Goal: Task Accomplishment & Management: Use online tool/utility

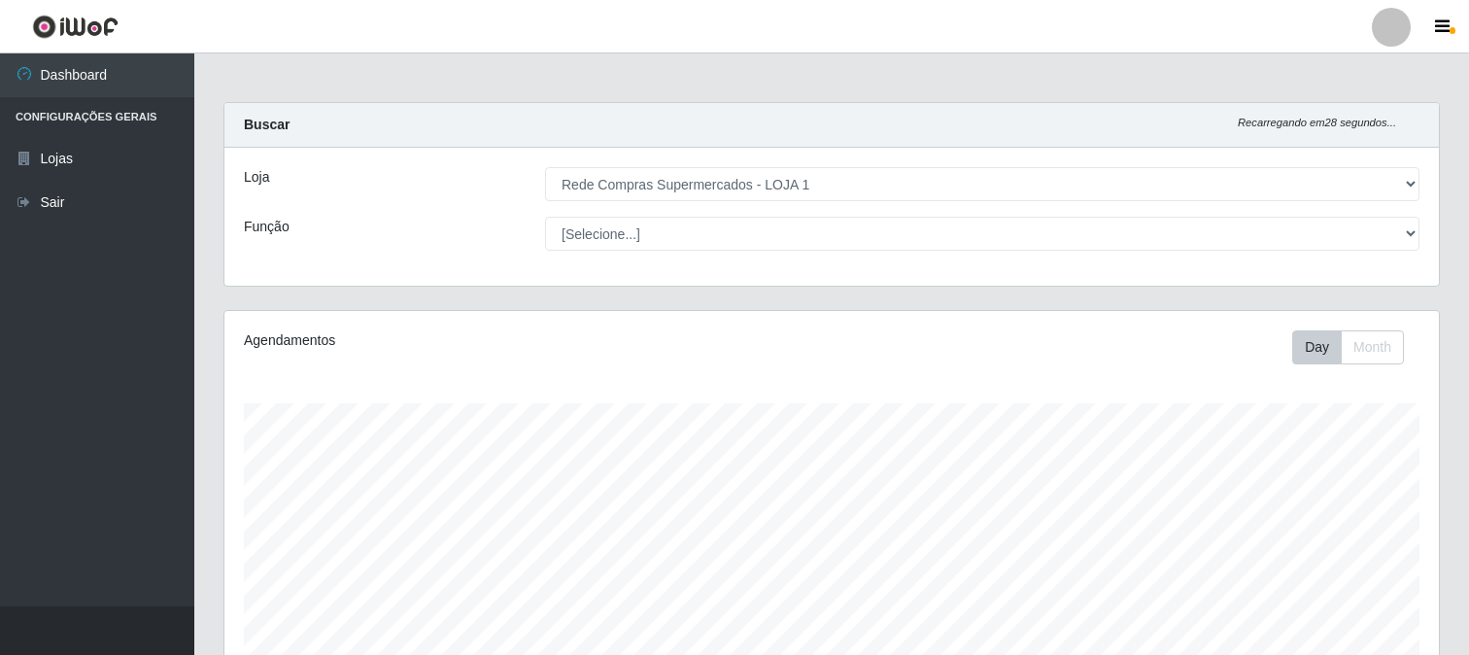
select select "158"
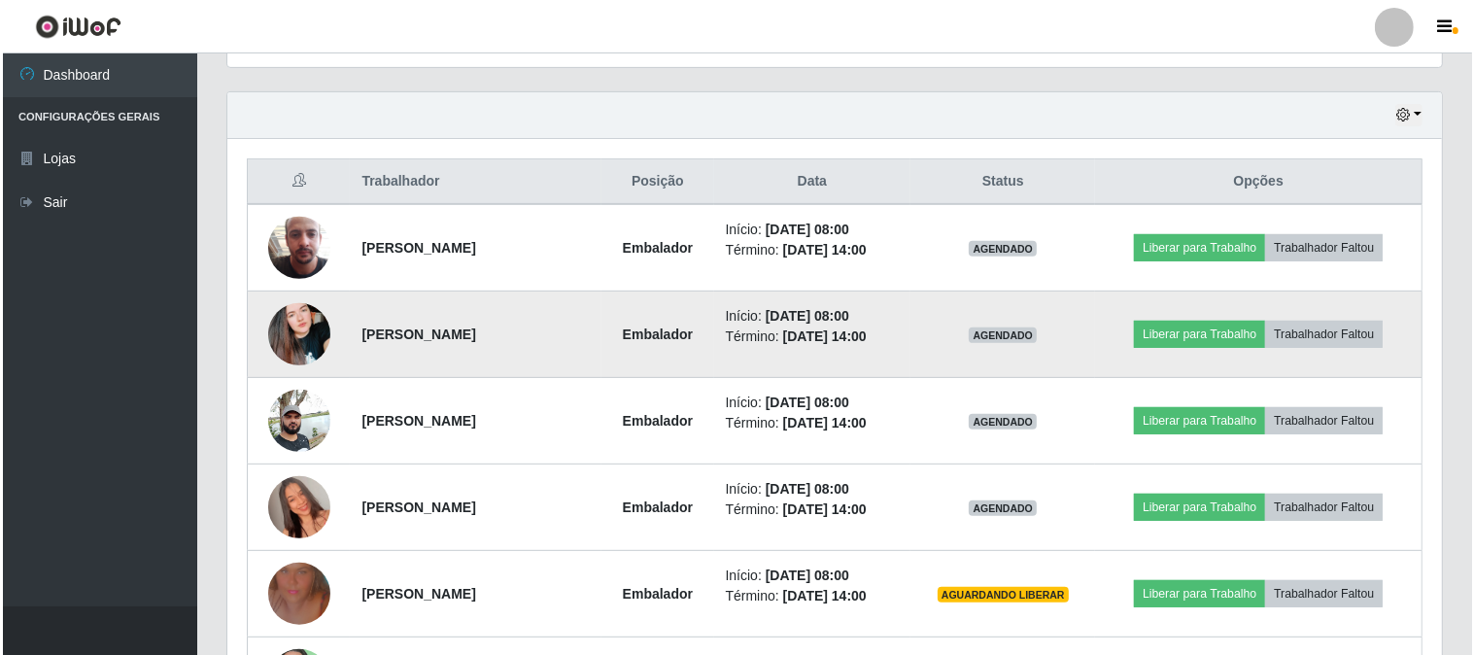
scroll to position [755, 0]
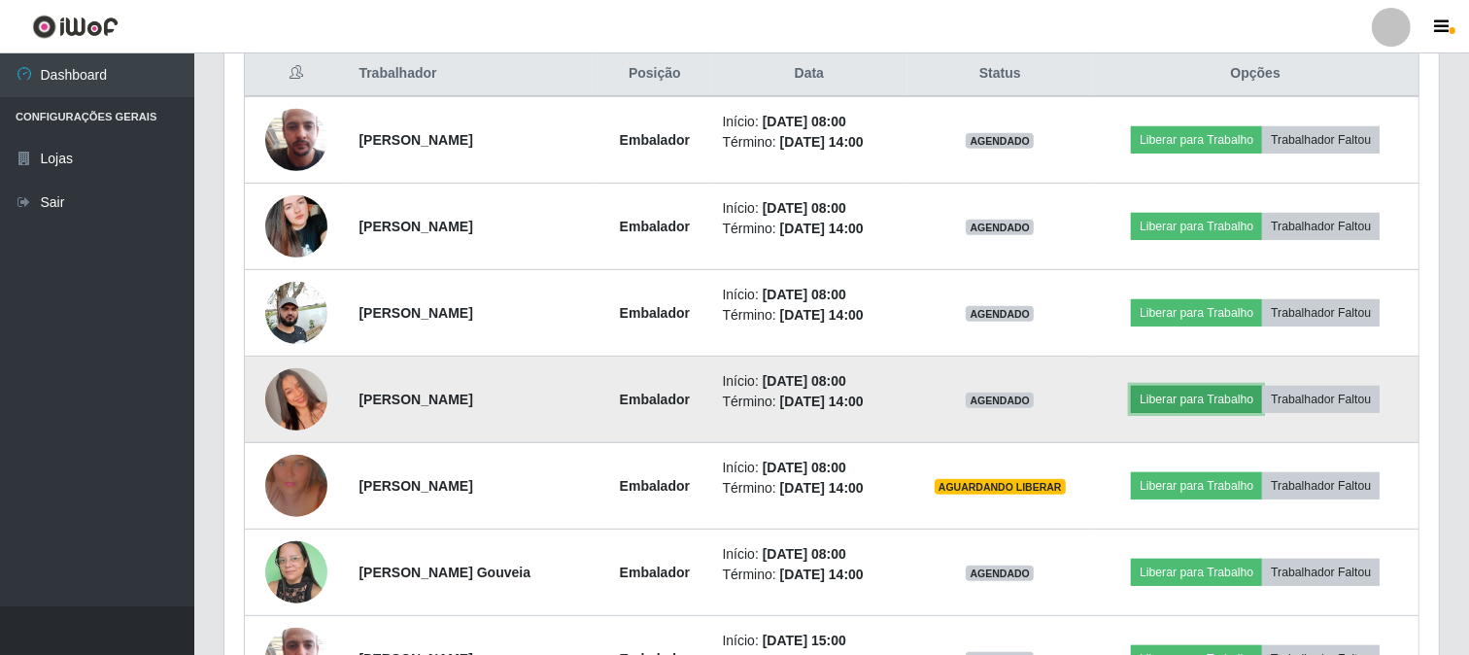
click at [1209, 386] on button "Liberar para Trabalho" at bounding box center [1196, 399] width 131 height 27
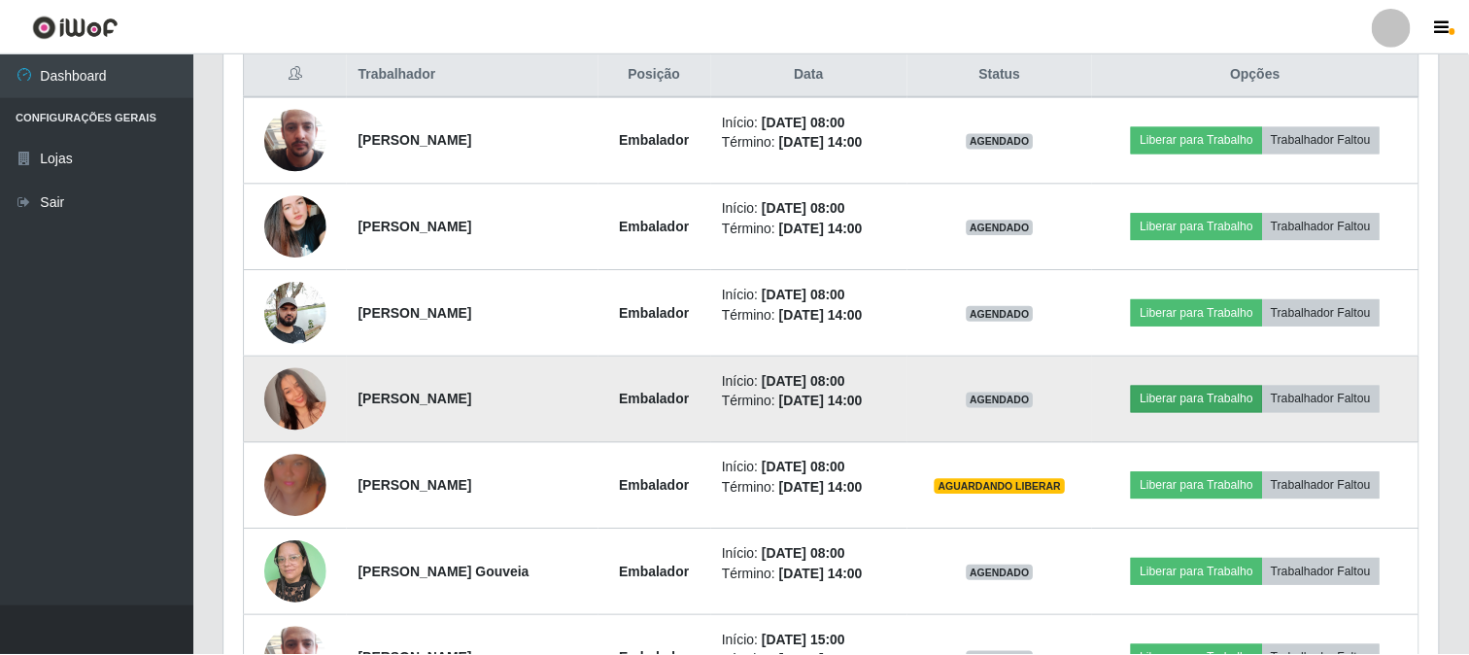
scroll to position [402, 1202]
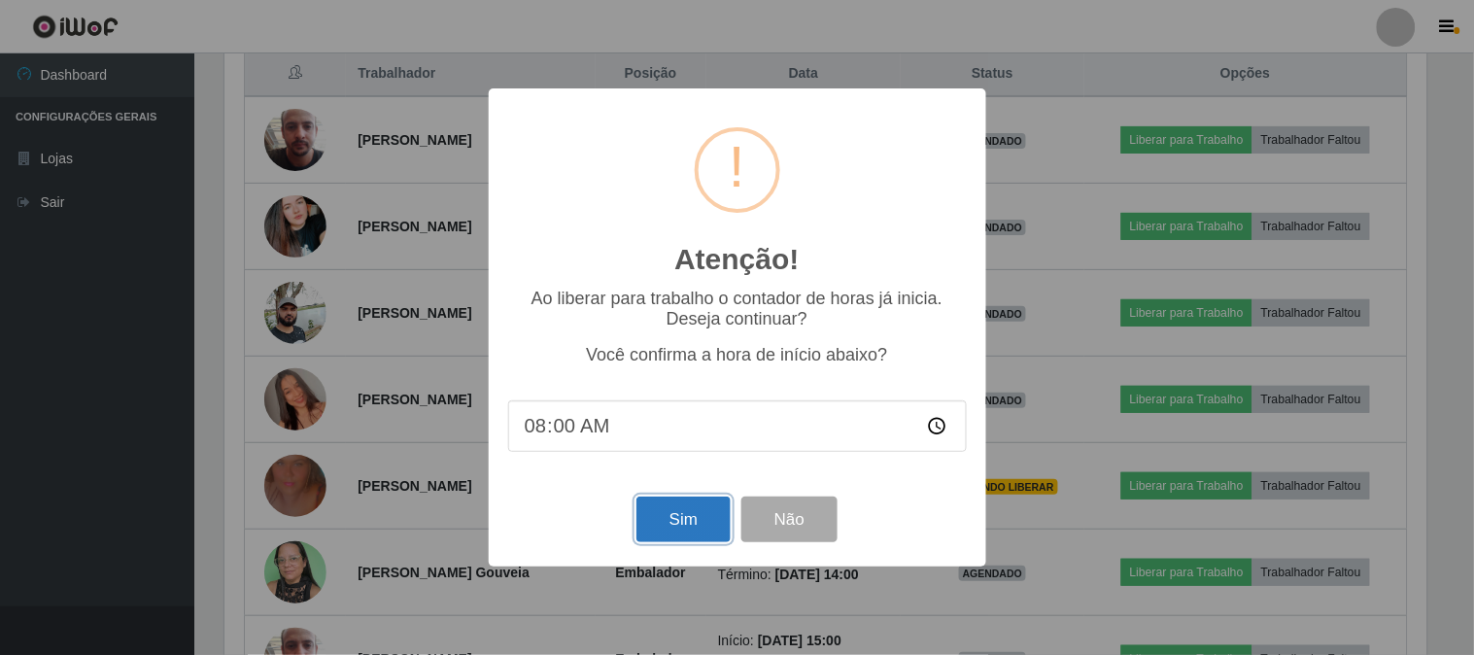
click at [657, 527] on button "Sim" at bounding box center [683, 519] width 94 height 46
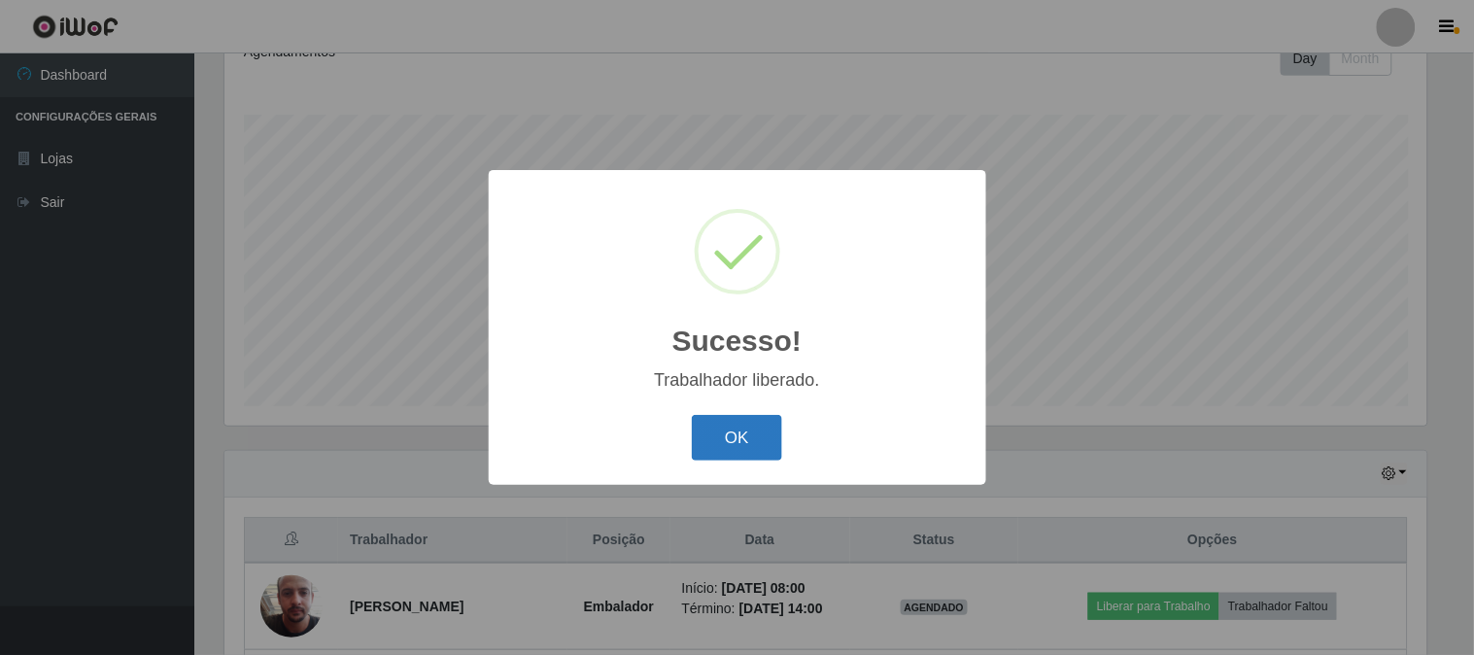
click at [730, 441] on button "OK" at bounding box center [737, 438] width 90 height 46
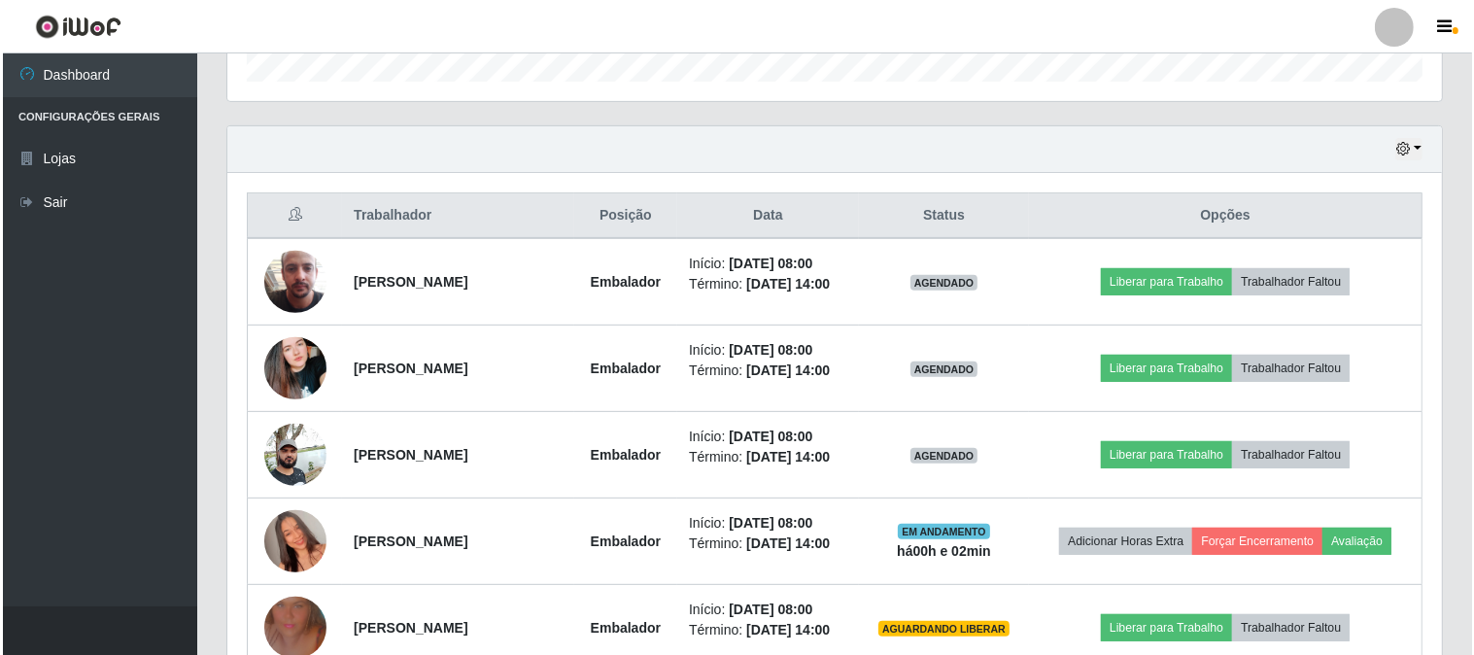
scroll to position [829, 0]
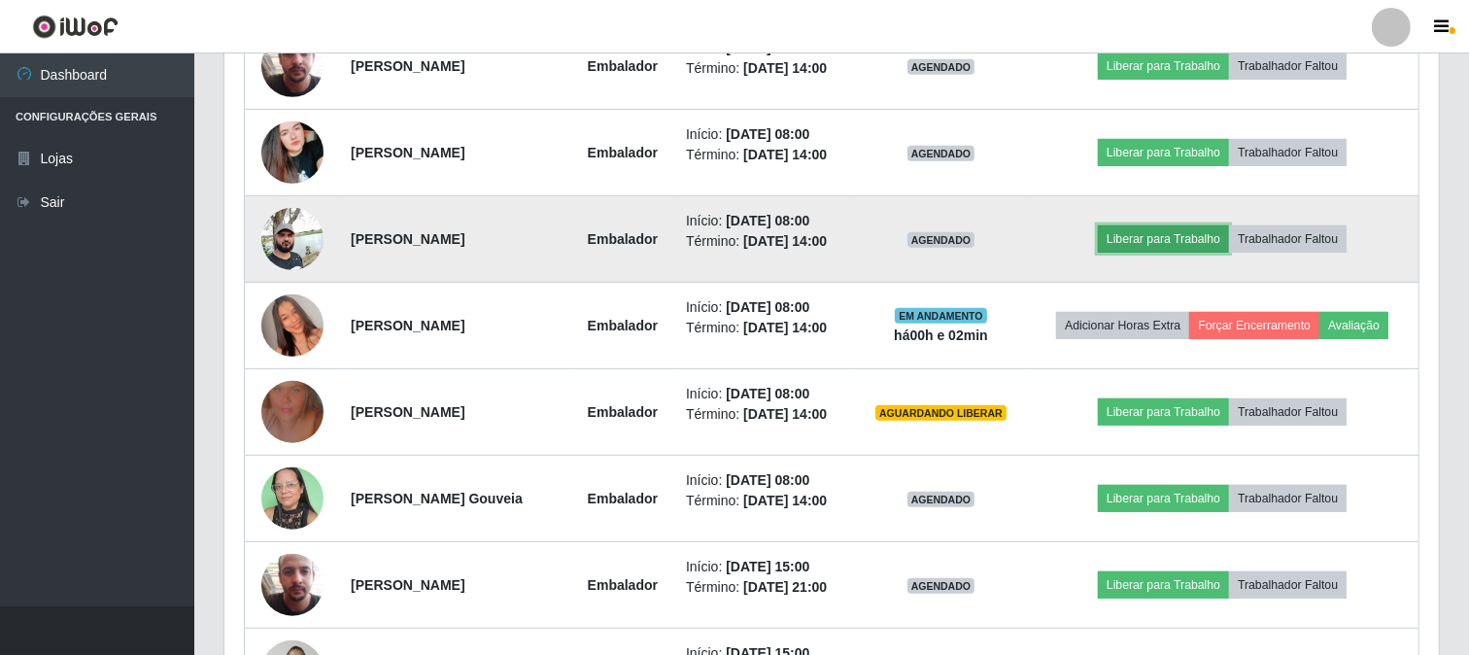
click at [1115, 229] on button "Liberar para Trabalho" at bounding box center [1163, 238] width 131 height 27
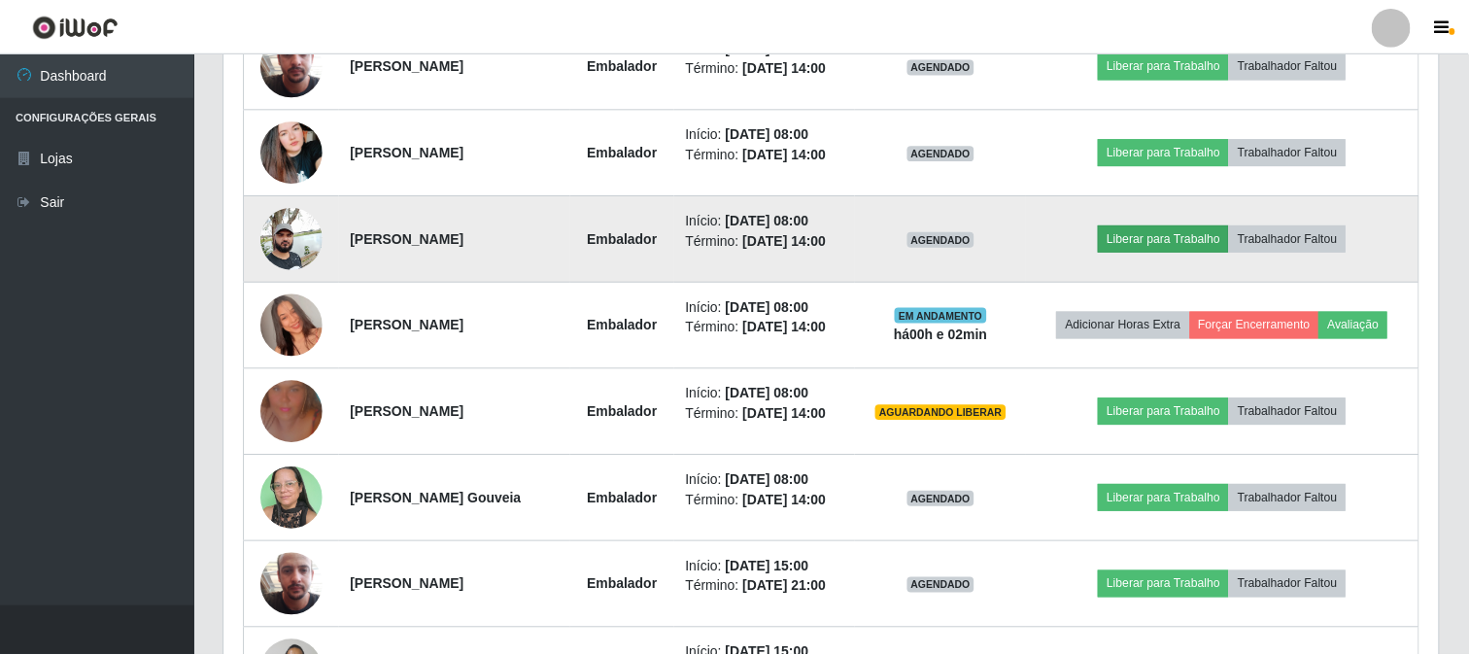
scroll to position [402, 1202]
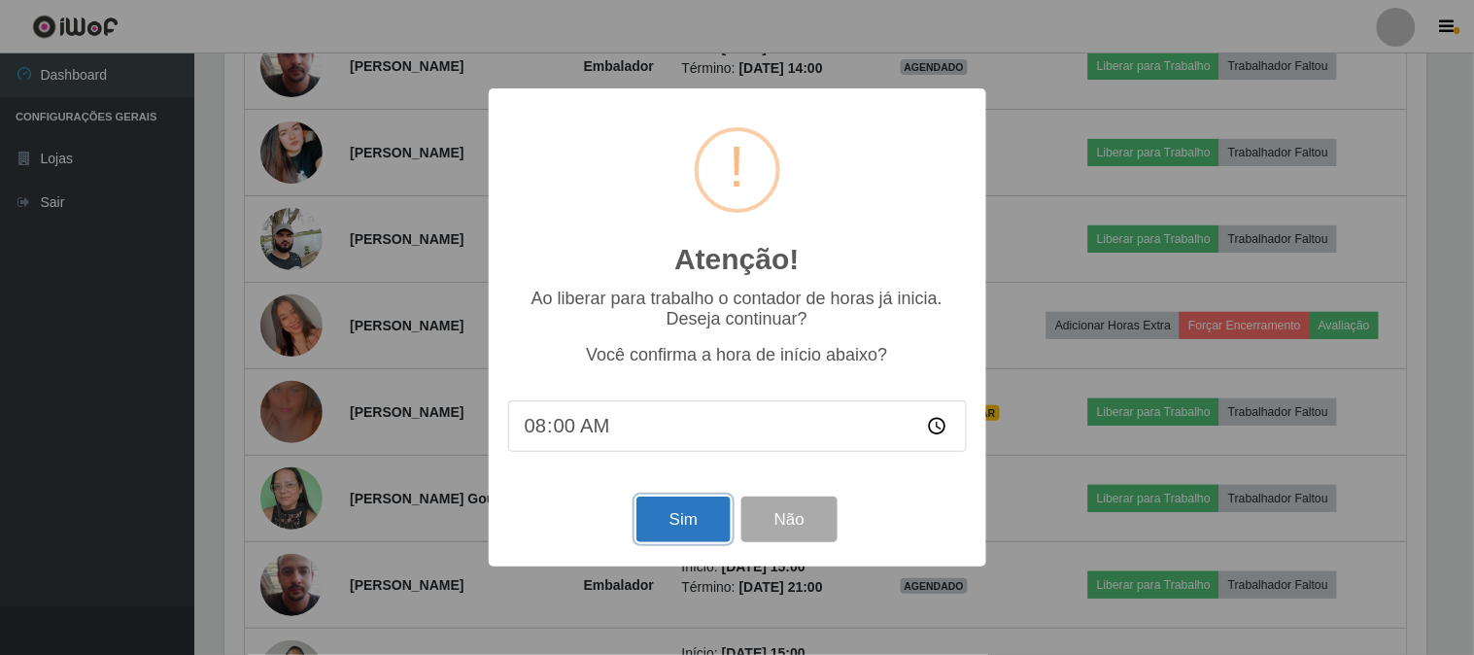
click at [692, 528] on button "Sim" at bounding box center [683, 519] width 94 height 46
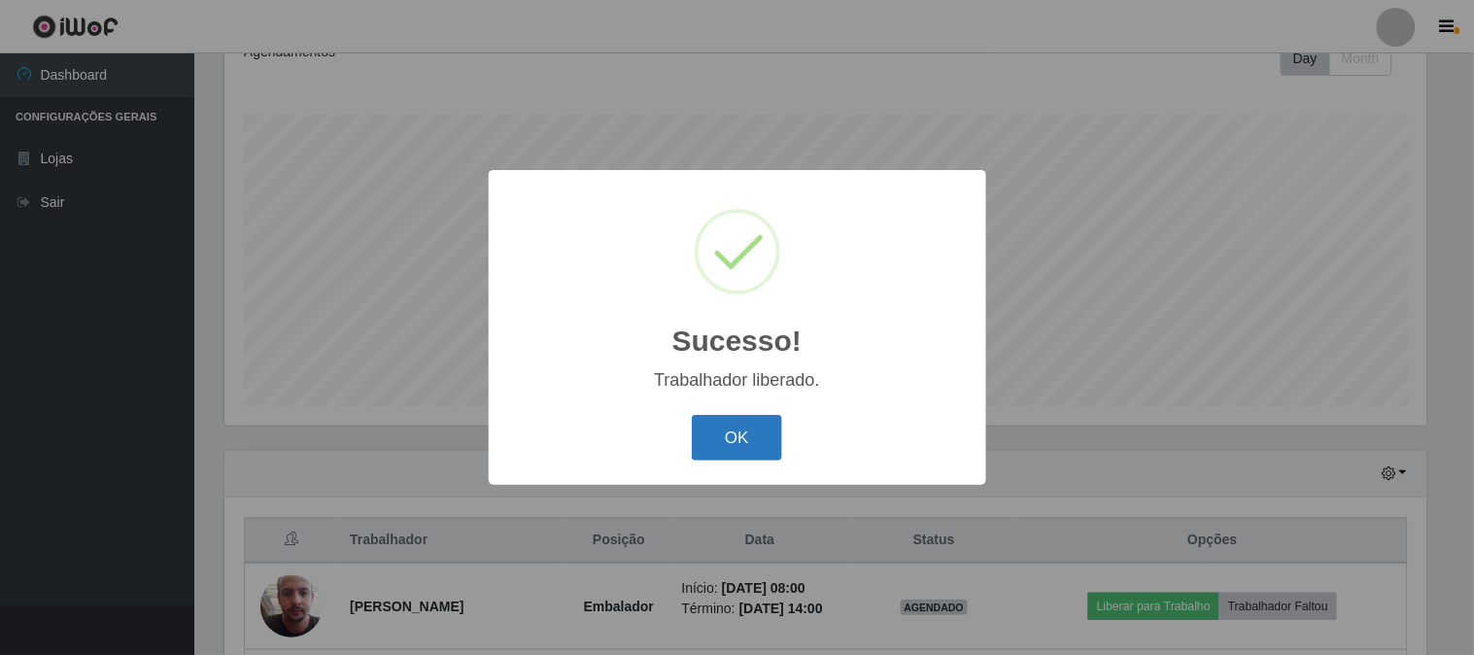
click at [755, 433] on button "OK" at bounding box center [737, 438] width 90 height 46
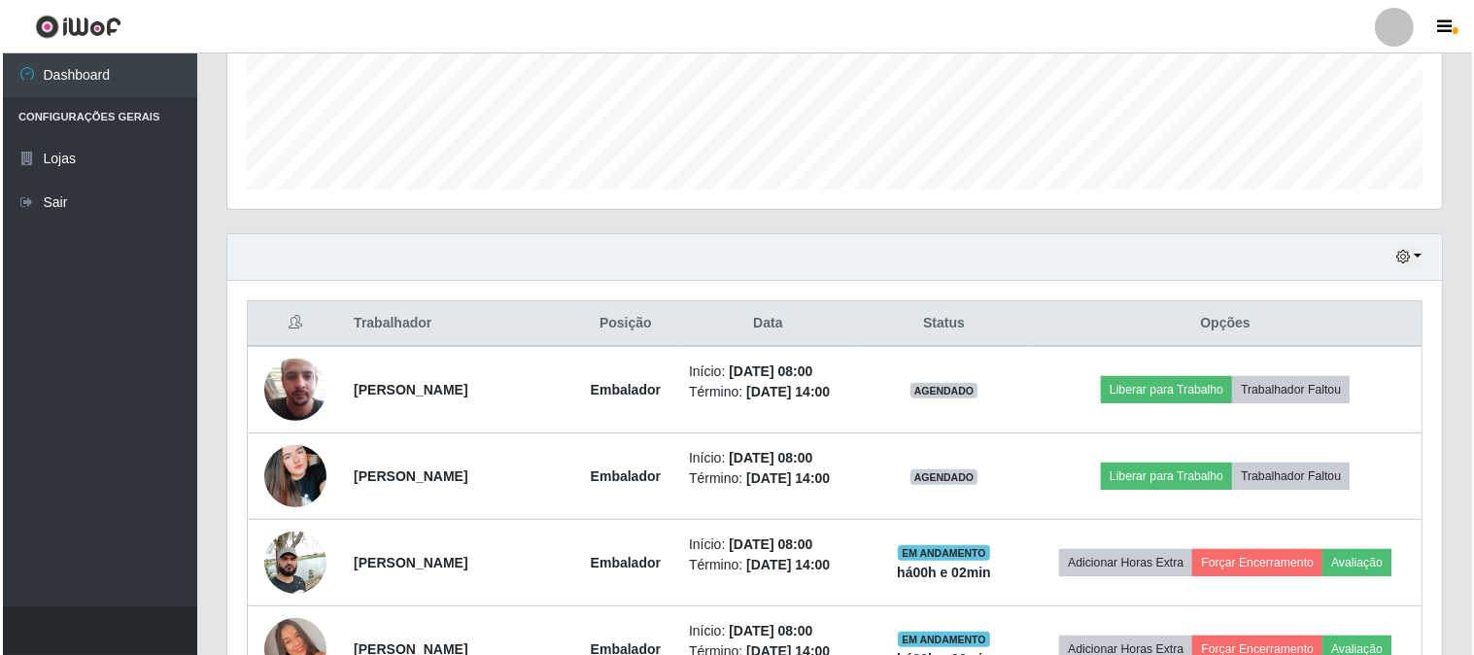
scroll to position [721, 0]
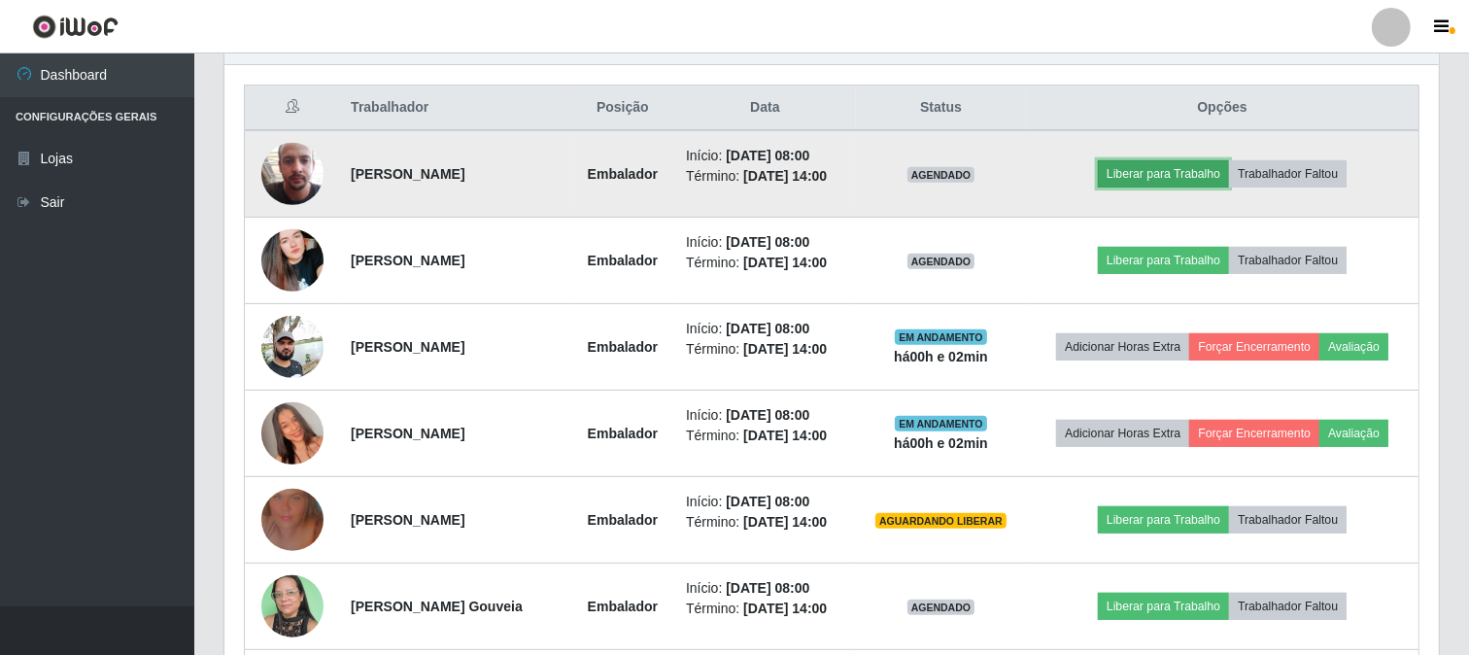
click at [1169, 171] on button "Liberar para Trabalho" at bounding box center [1163, 173] width 131 height 27
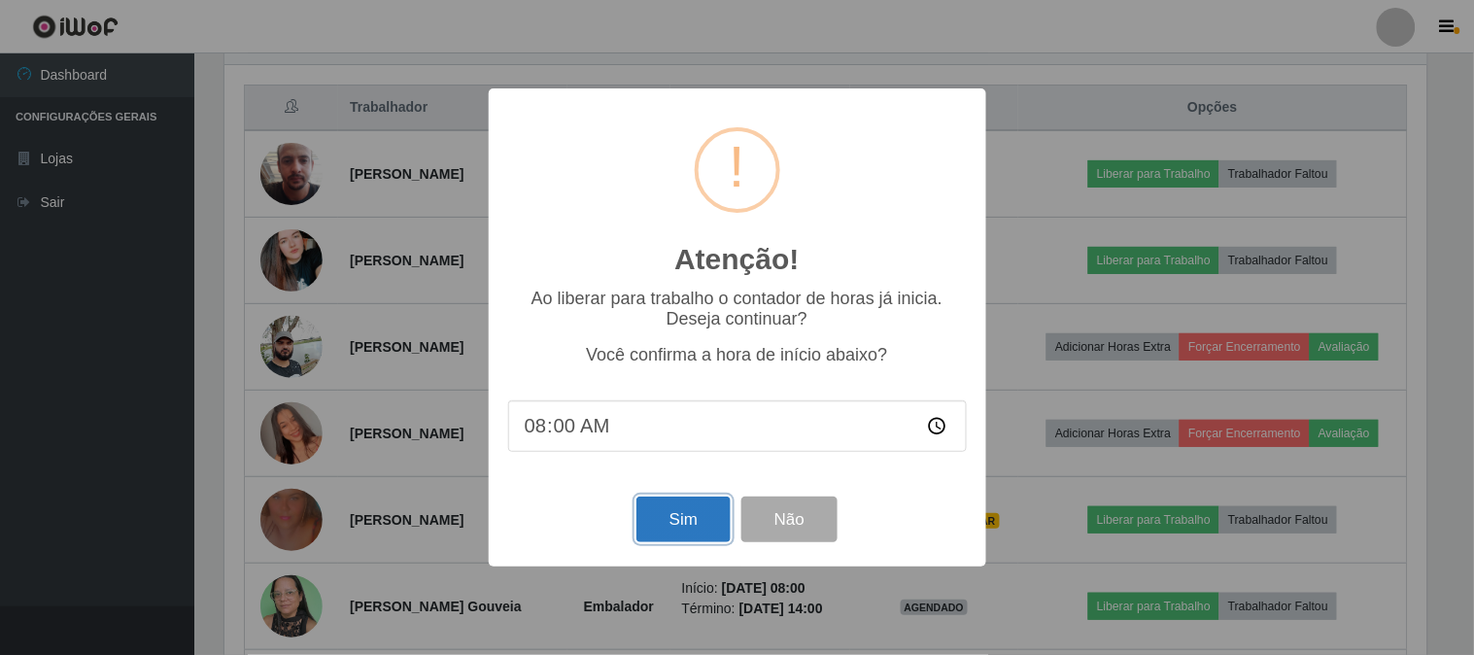
click at [652, 522] on button "Sim" at bounding box center [683, 519] width 94 height 46
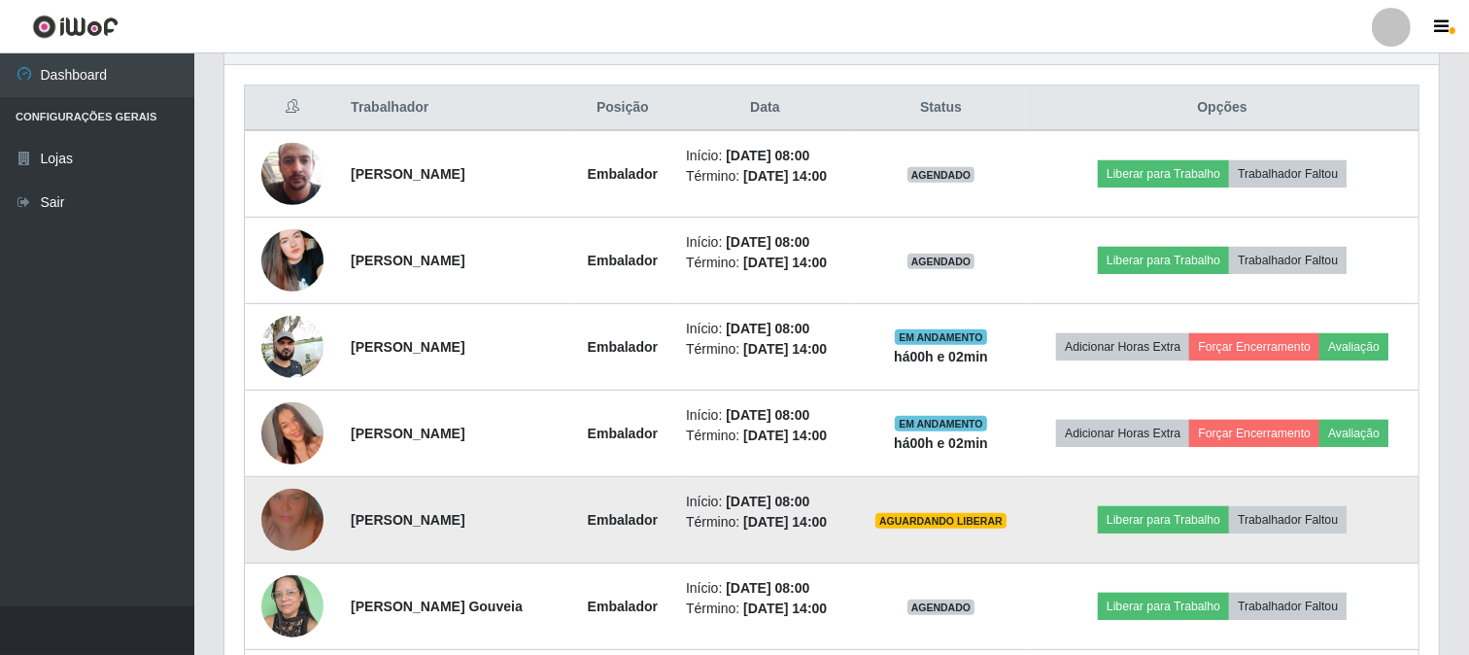
scroll to position [0, 0]
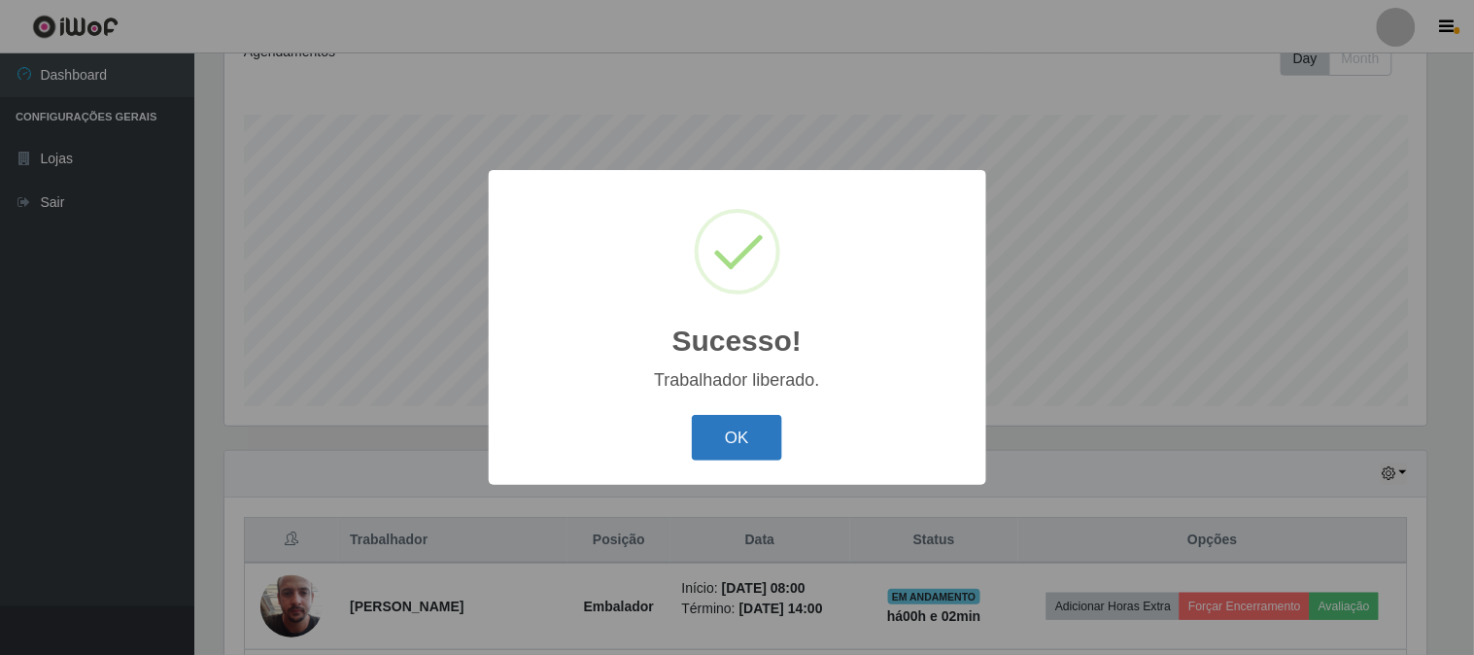
click at [751, 452] on button "OK" at bounding box center [737, 438] width 90 height 46
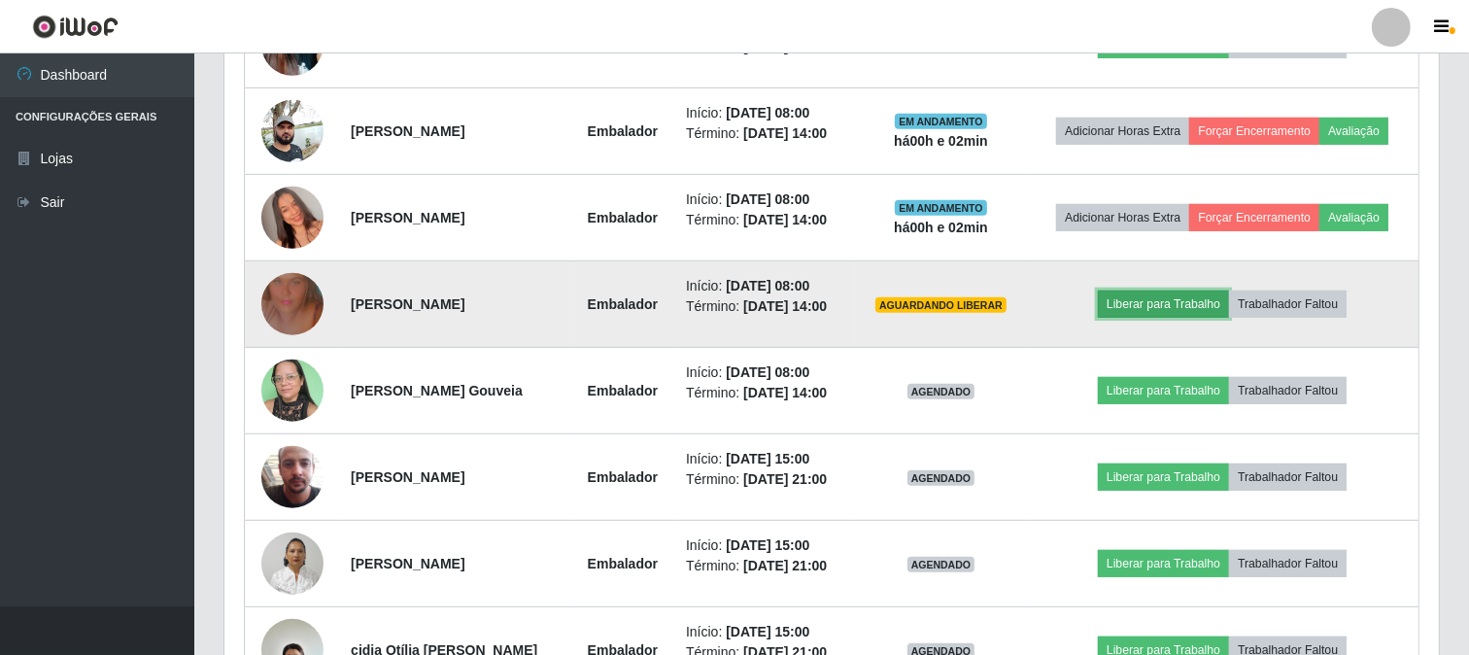
click at [1123, 308] on button "Liberar para Trabalho" at bounding box center [1163, 303] width 131 height 27
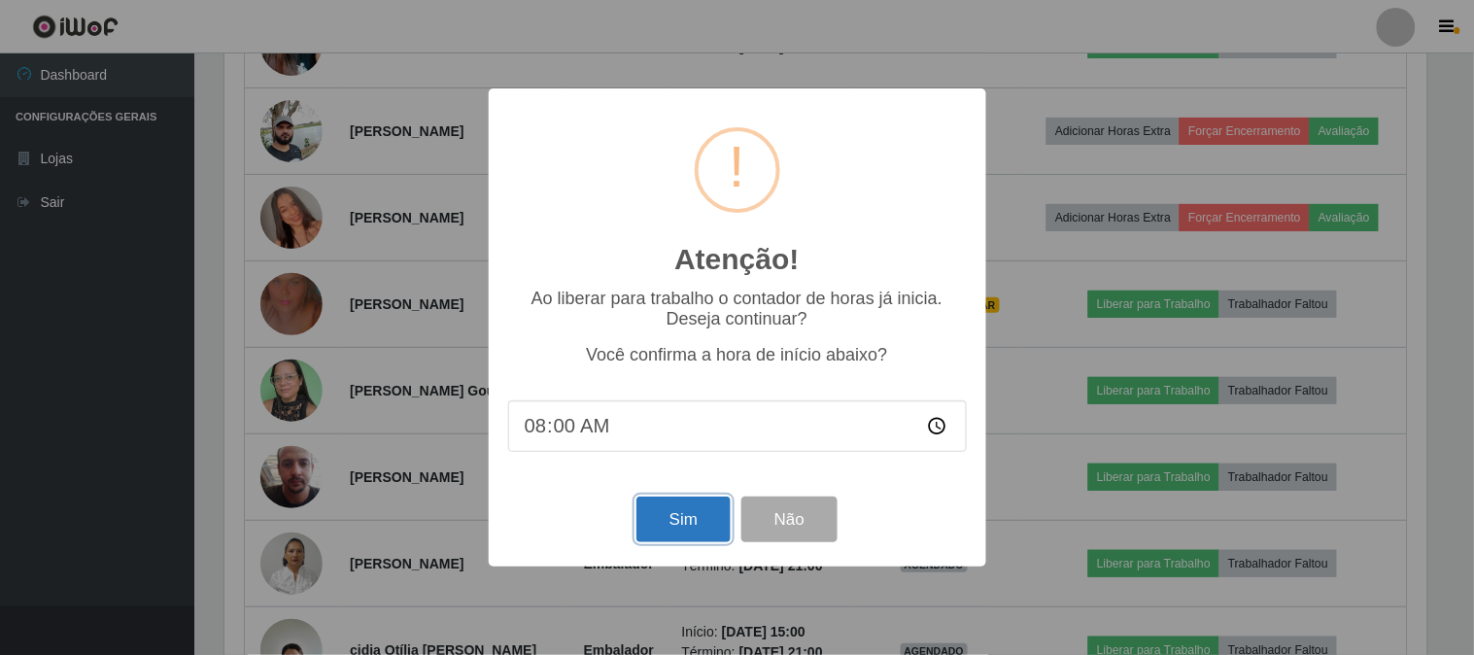
click at [657, 510] on button "Sim" at bounding box center [683, 519] width 94 height 46
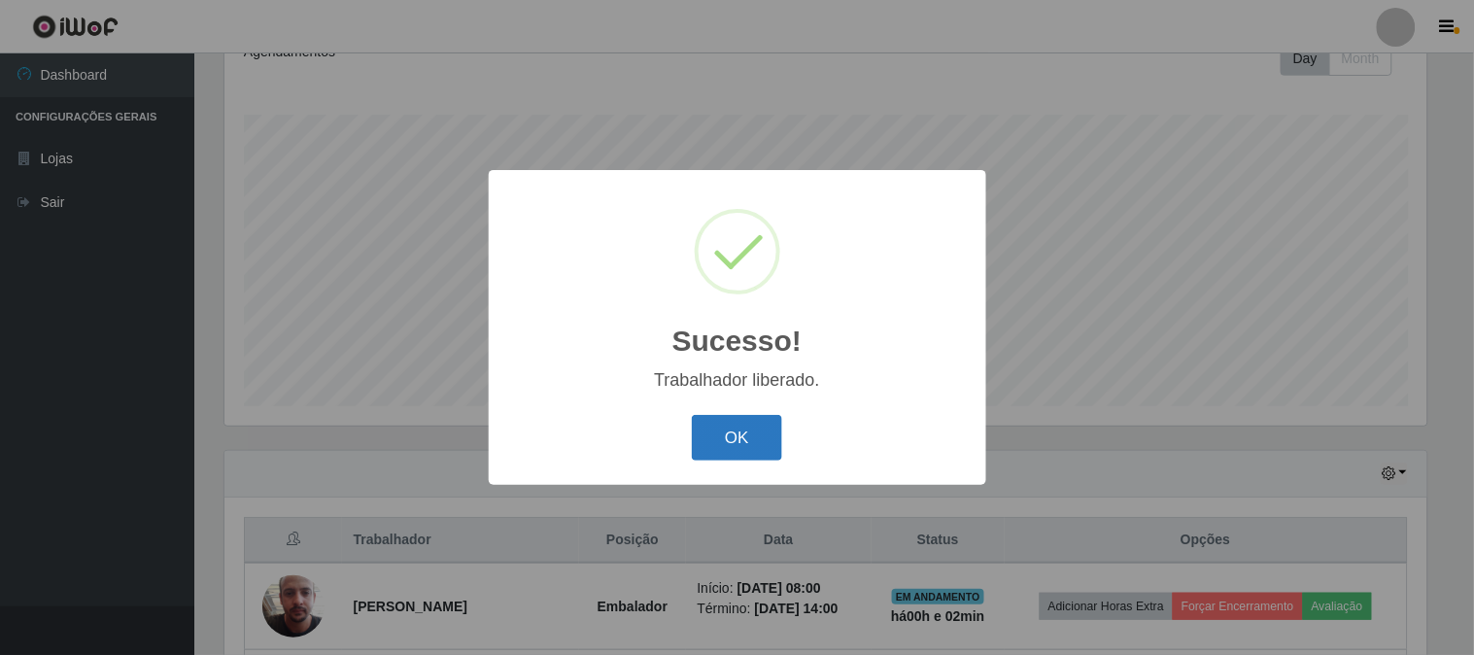
click at [736, 455] on button "OK" at bounding box center [737, 438] width 90 height 46
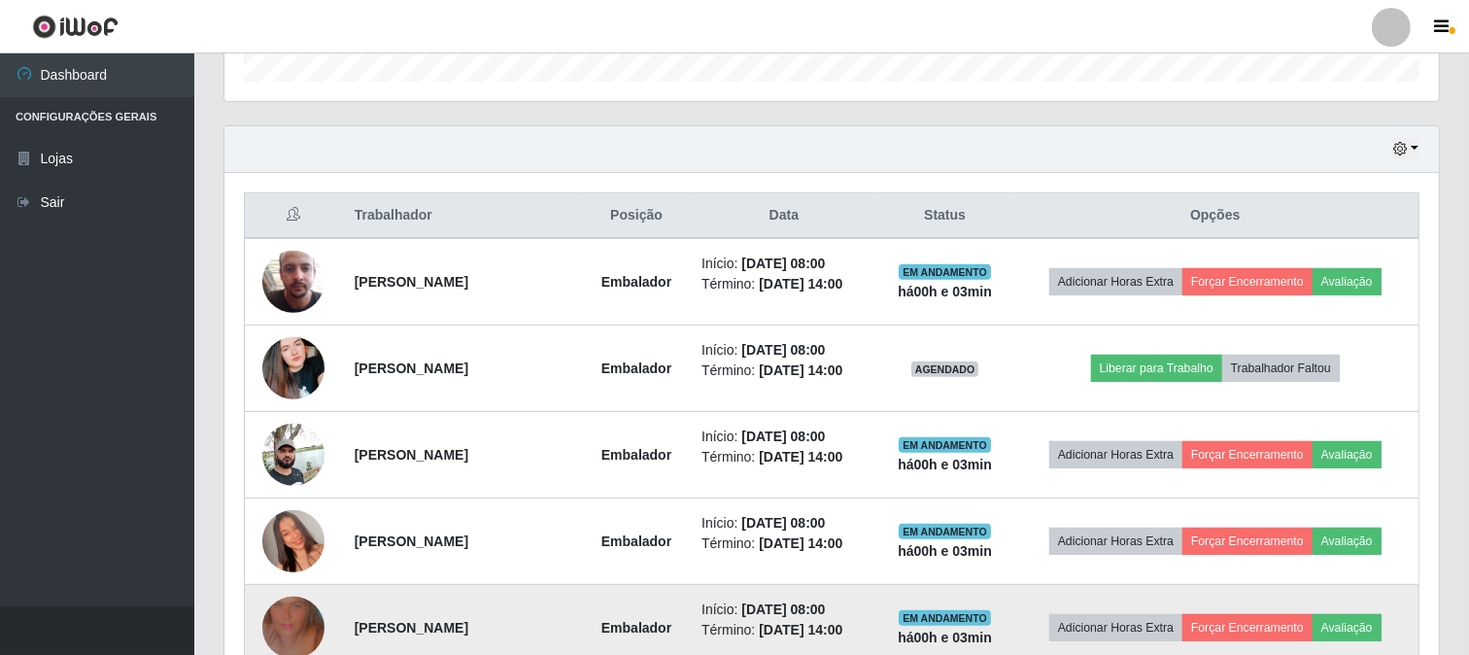
click at [280, 619] on img at bounding box center [293, 627] width 62 height 111
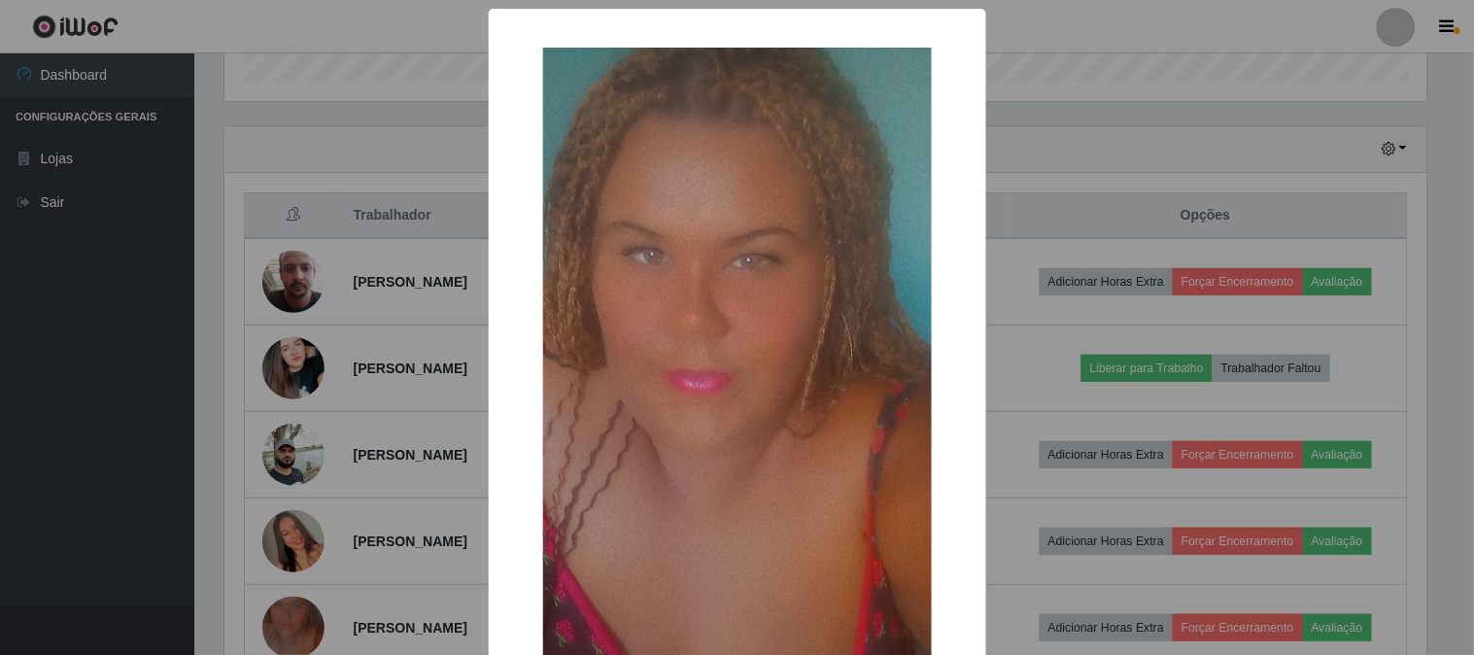
click at [1244, 195] on div "× OK Cancel" at bounding box center [737, 327] width 1474 height 655
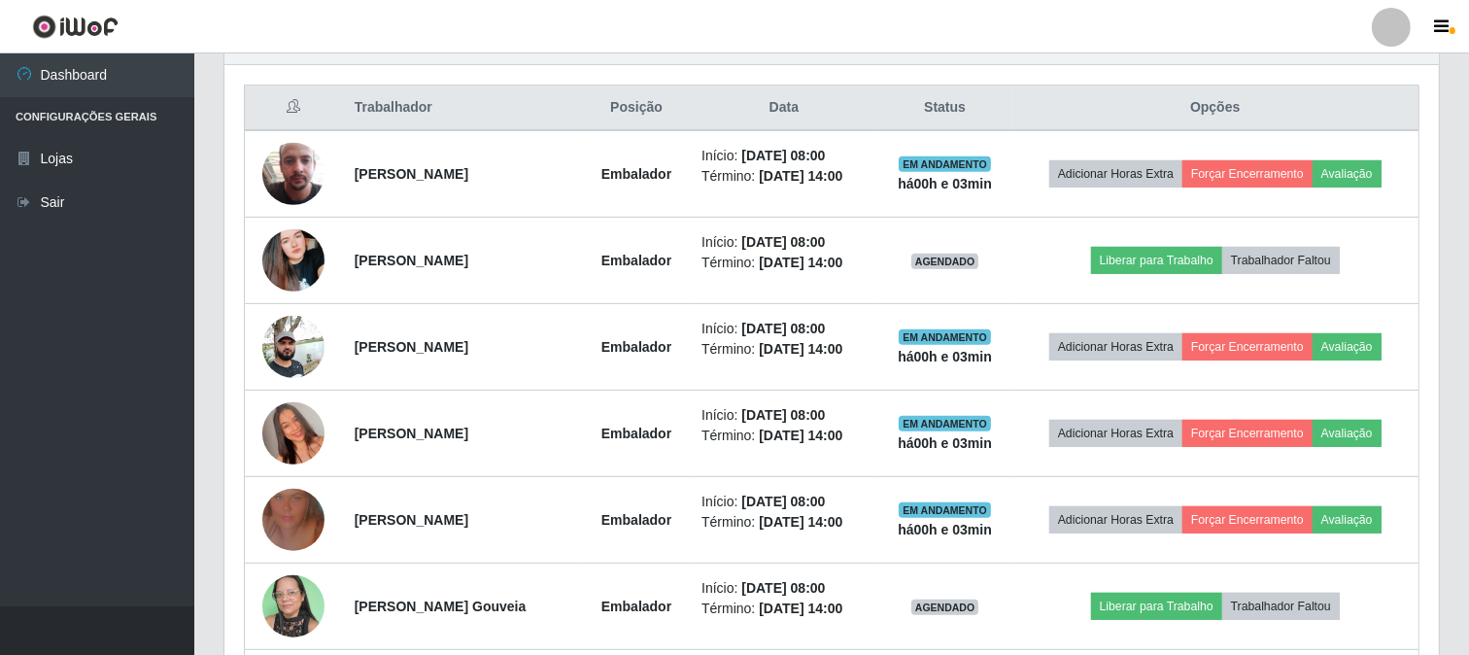
click at [210, 262] on div "Hoje 1 dia 3 dias 1 Semana Não encerrados Trabalhador Posição Data Status Opçõe…" at bounding box center [831, 614] width 1245 height 1195
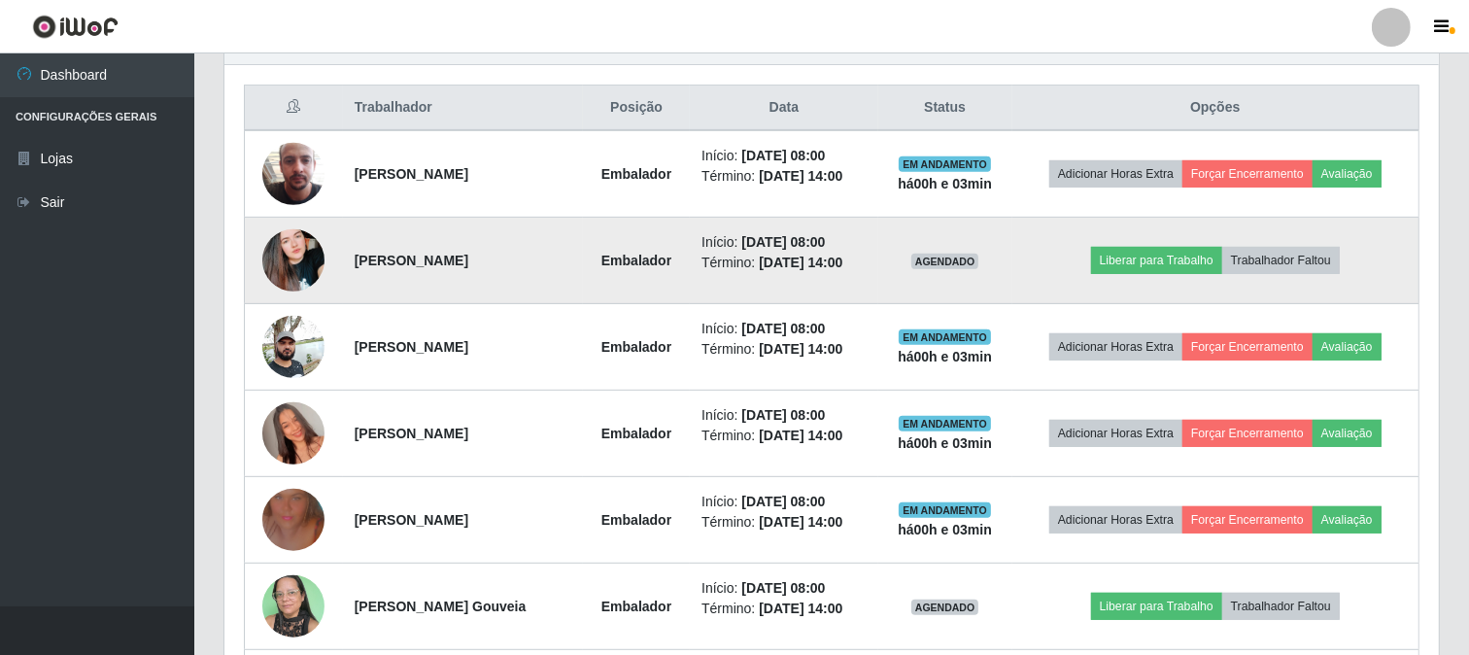
click at [287, 254] on img at bounding box center [293, 260] width 62 height 111
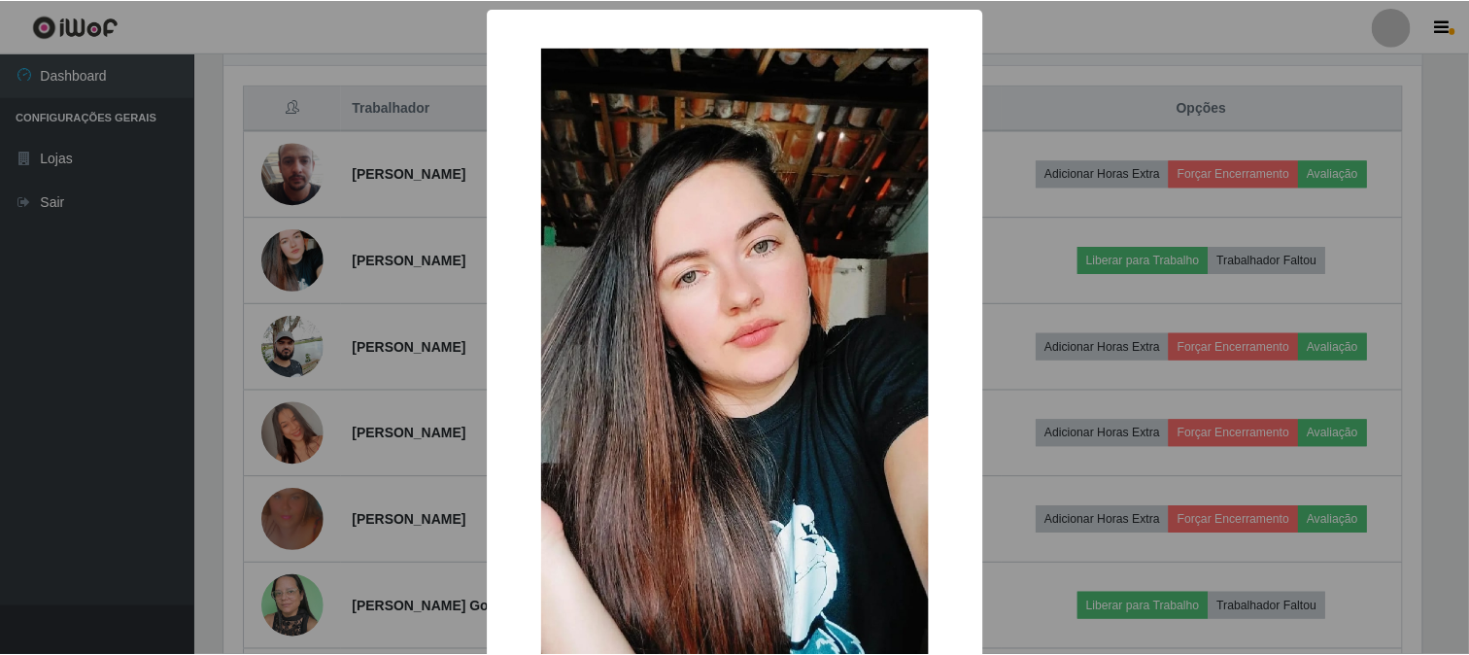
scroll to position [205, 0]
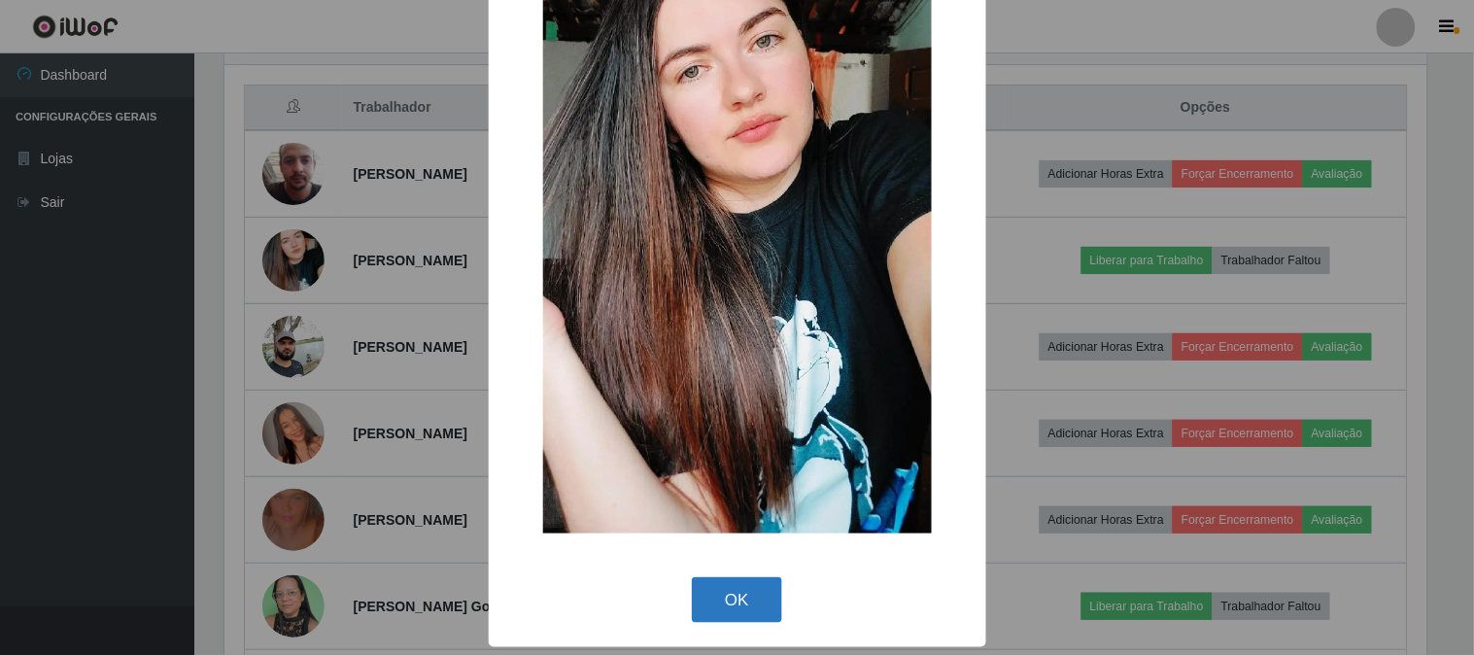
click at [730, 594] on button "OK" at bounding box center [737, 600] width 90 height 46
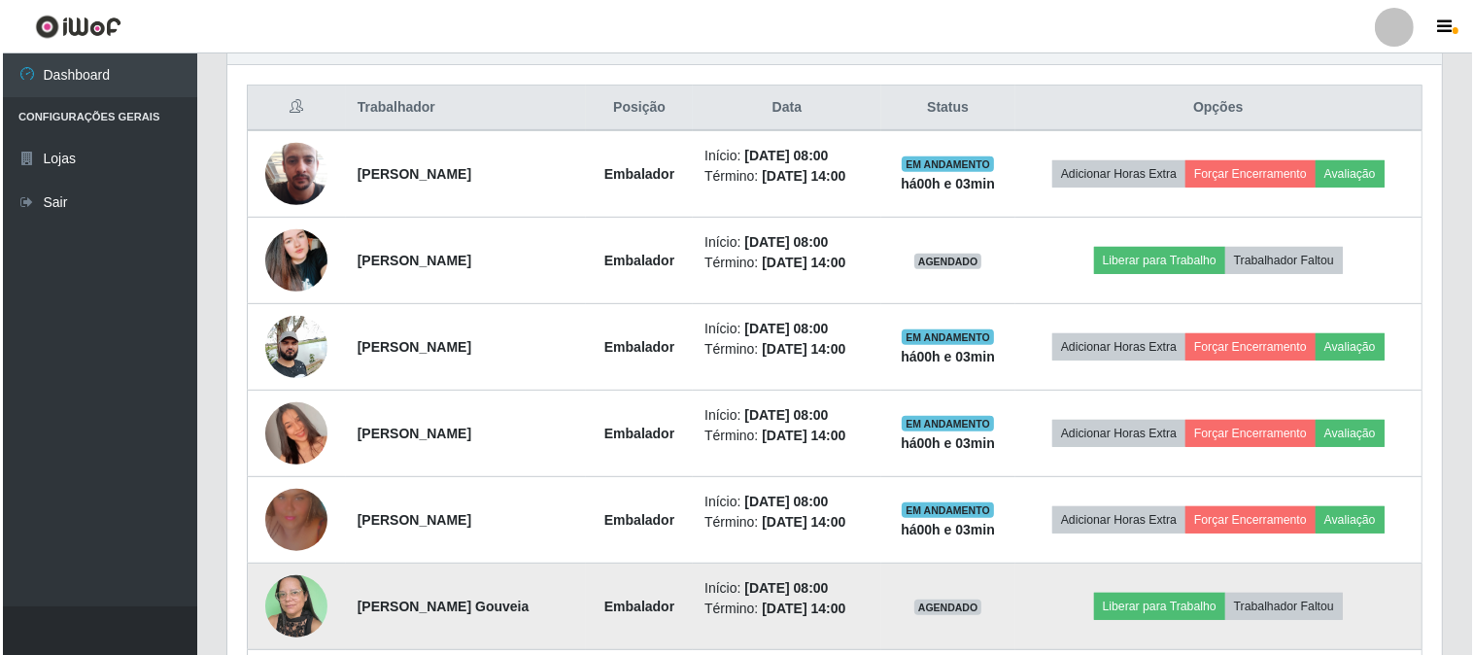
scroll to position [829, 0]
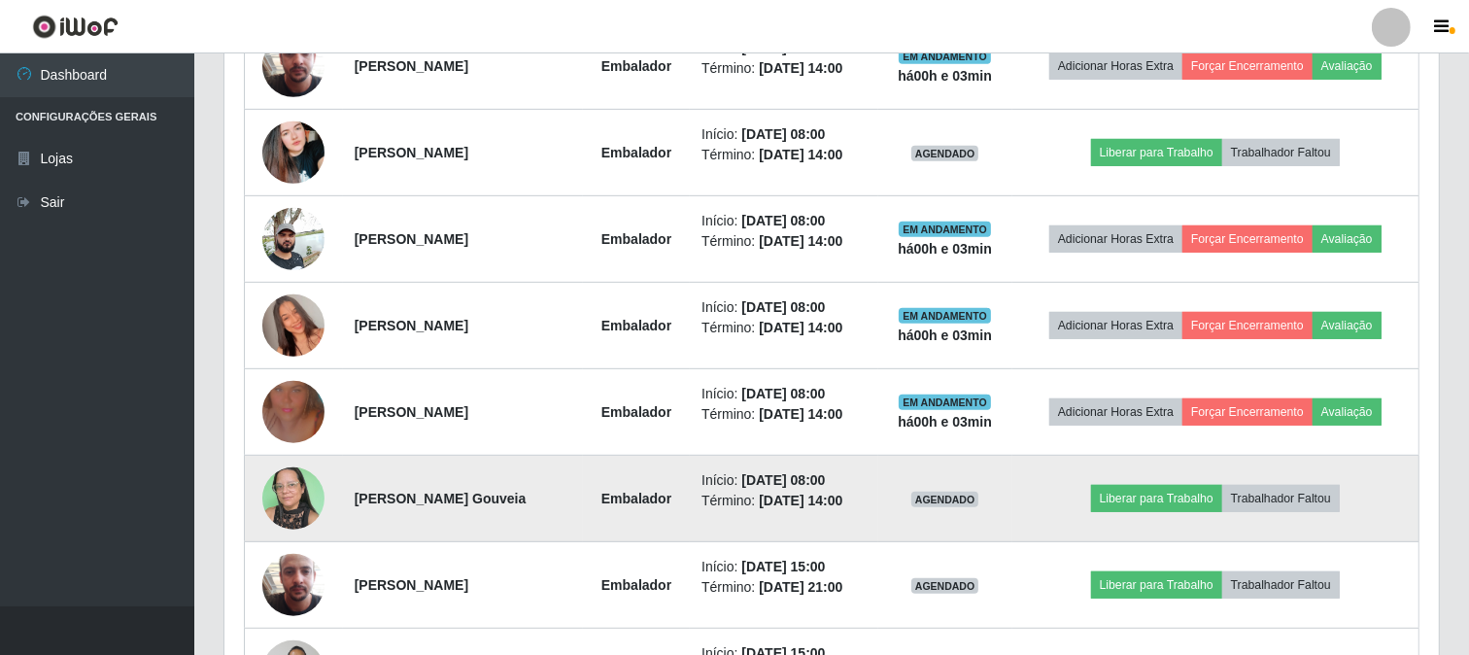
click at [285, 489] on img at bounding box center [293, 498] width 62 height 83
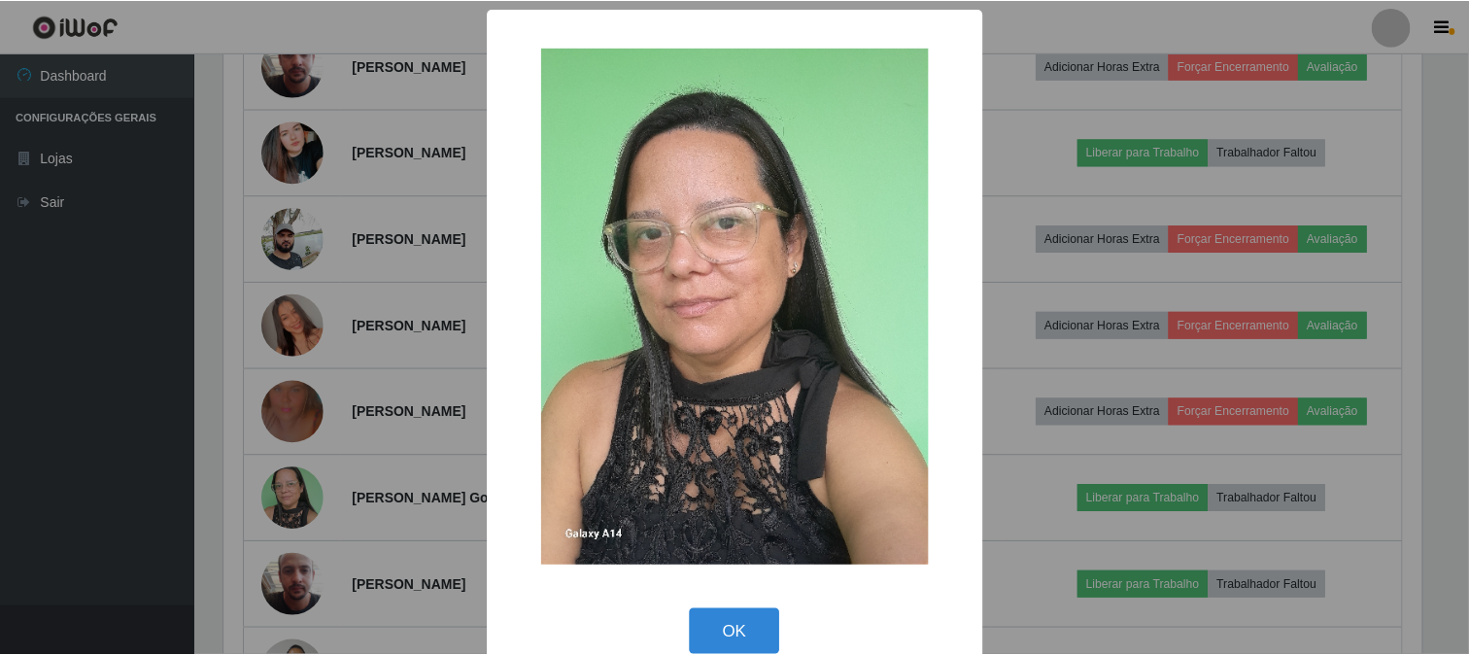
scroll to position [32, 0]
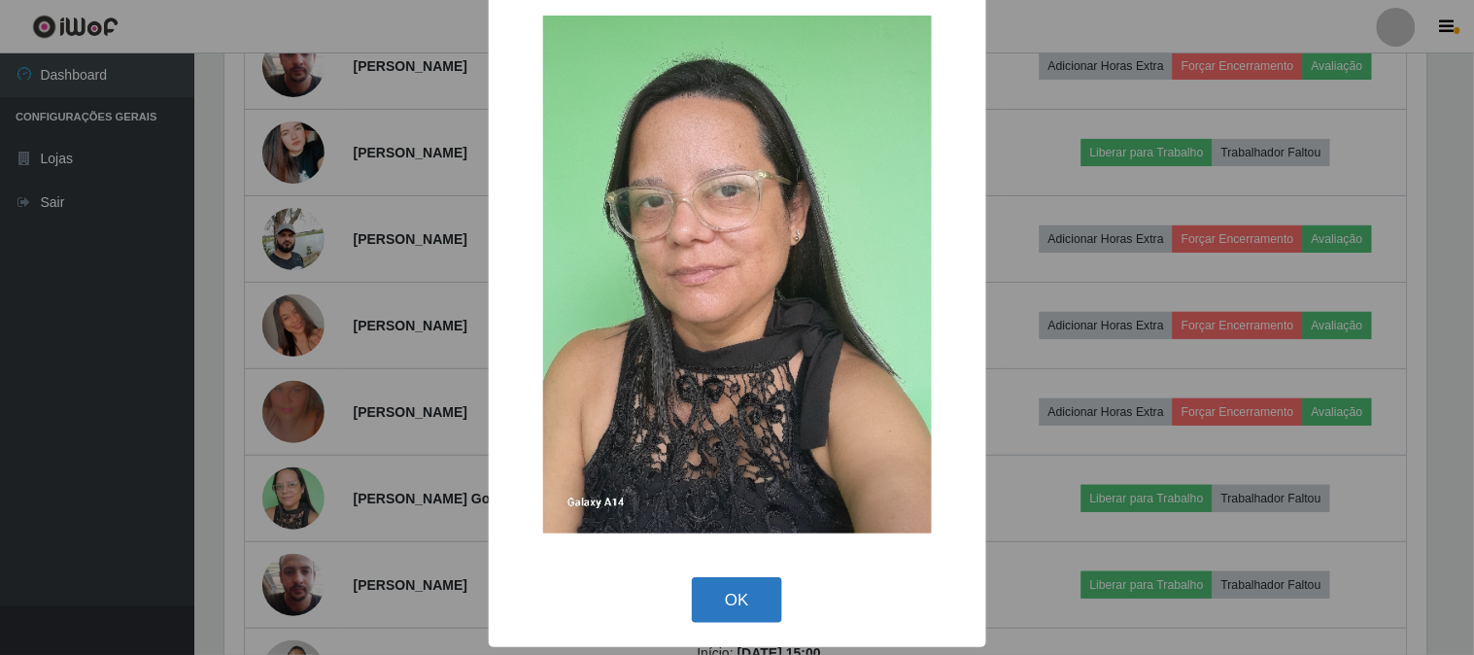
click at [742, 596] on button "OK" at bounding box center [737, 600] width 90 height 46
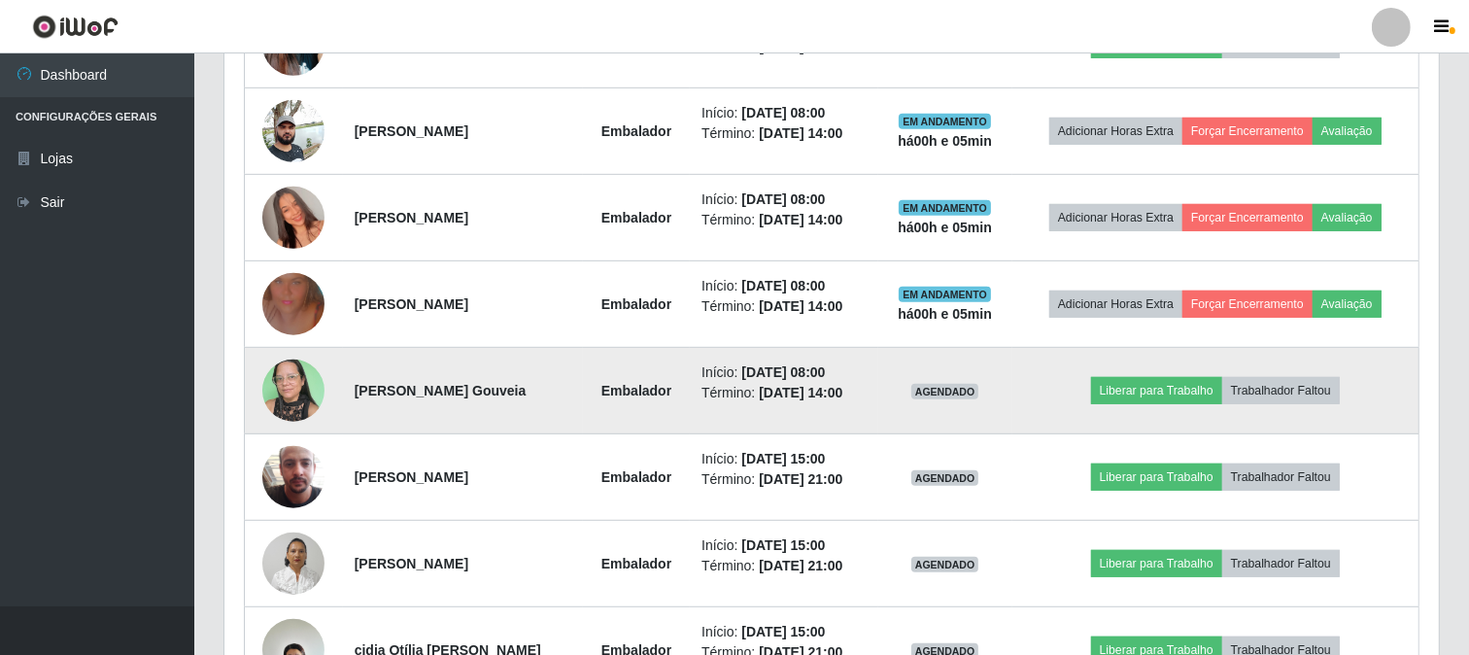
scroll to position [829, 0]
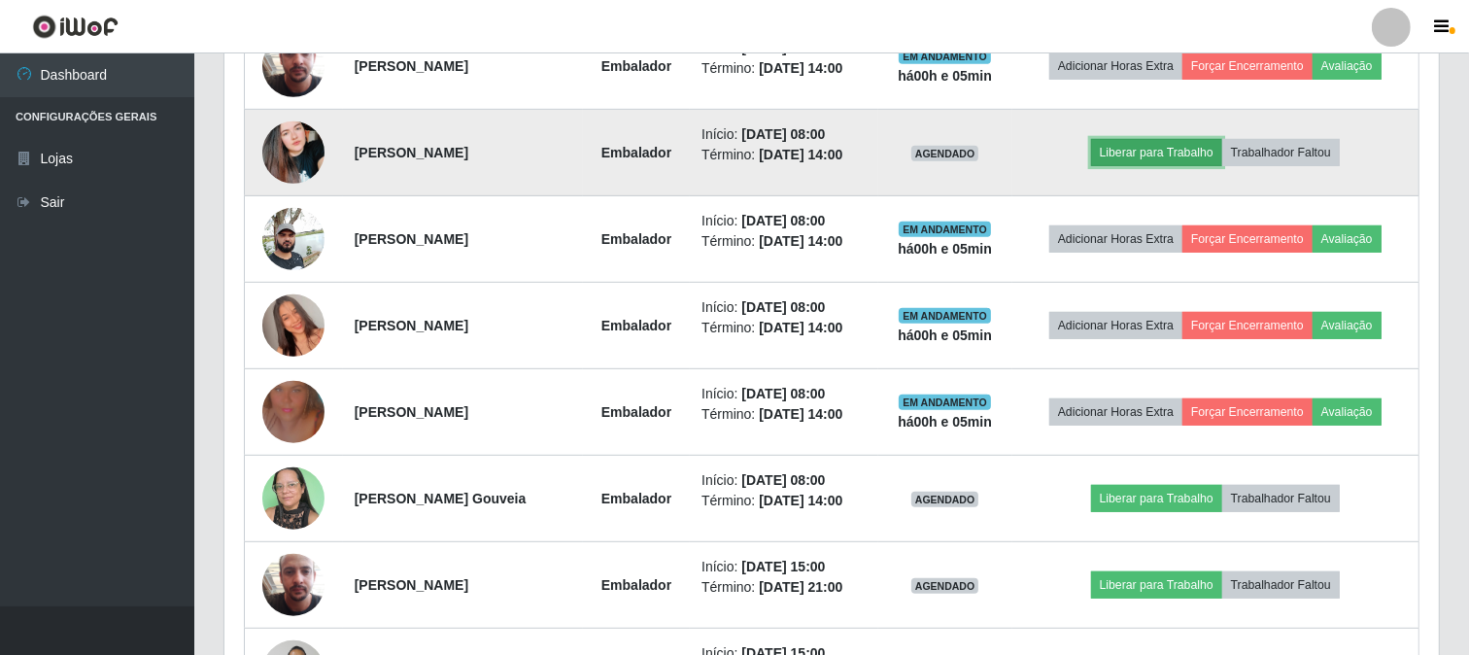
click at [1154, 151] on button "Liberar para Trabalho" at bounding box center [1156, 152] width 131 height 27
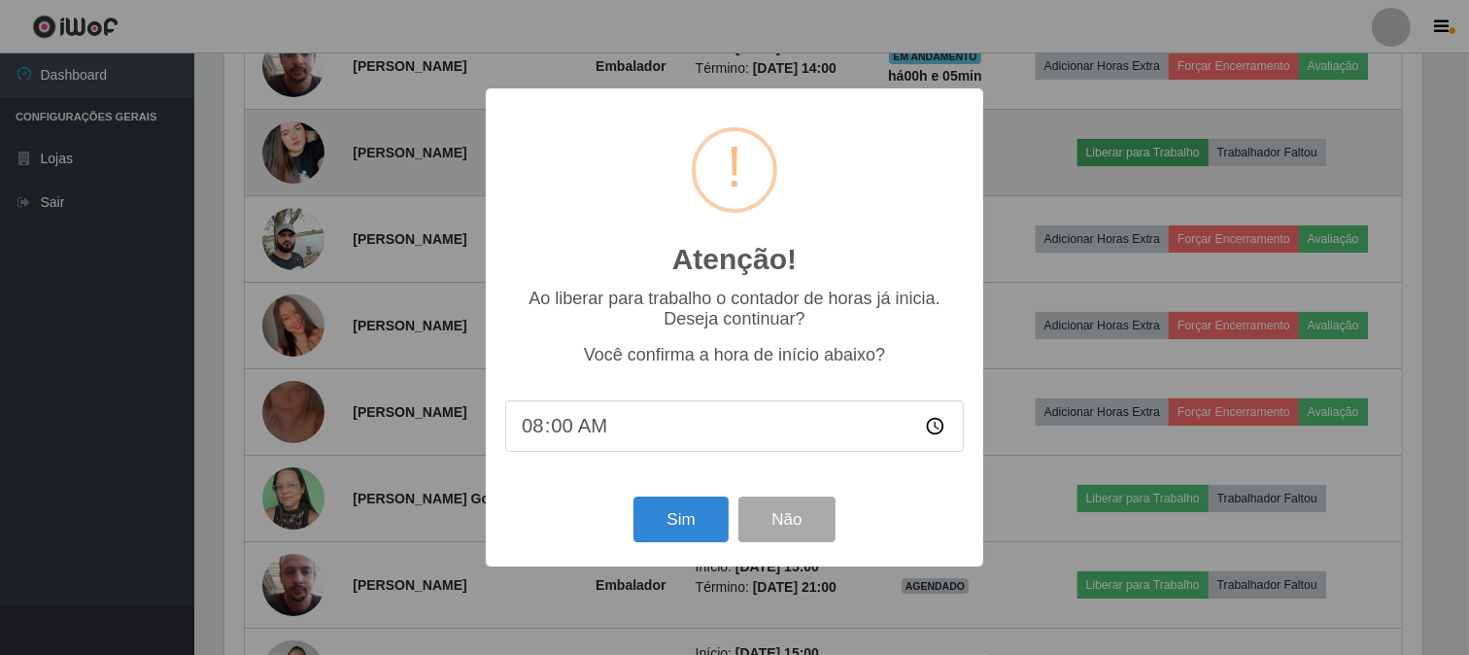
scroll to position [402, 1202]
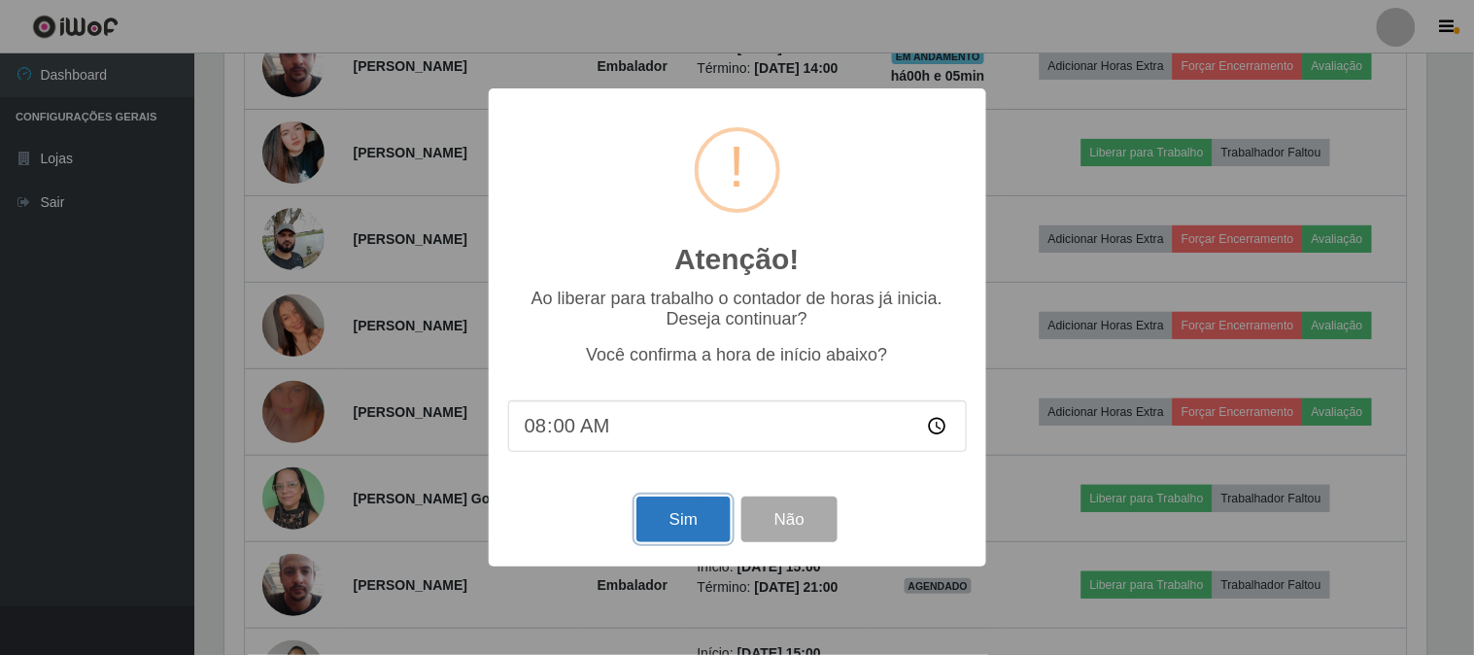
click at [683, 522] on button "Sim" at bounding box center [683, 519] width 94 height 46
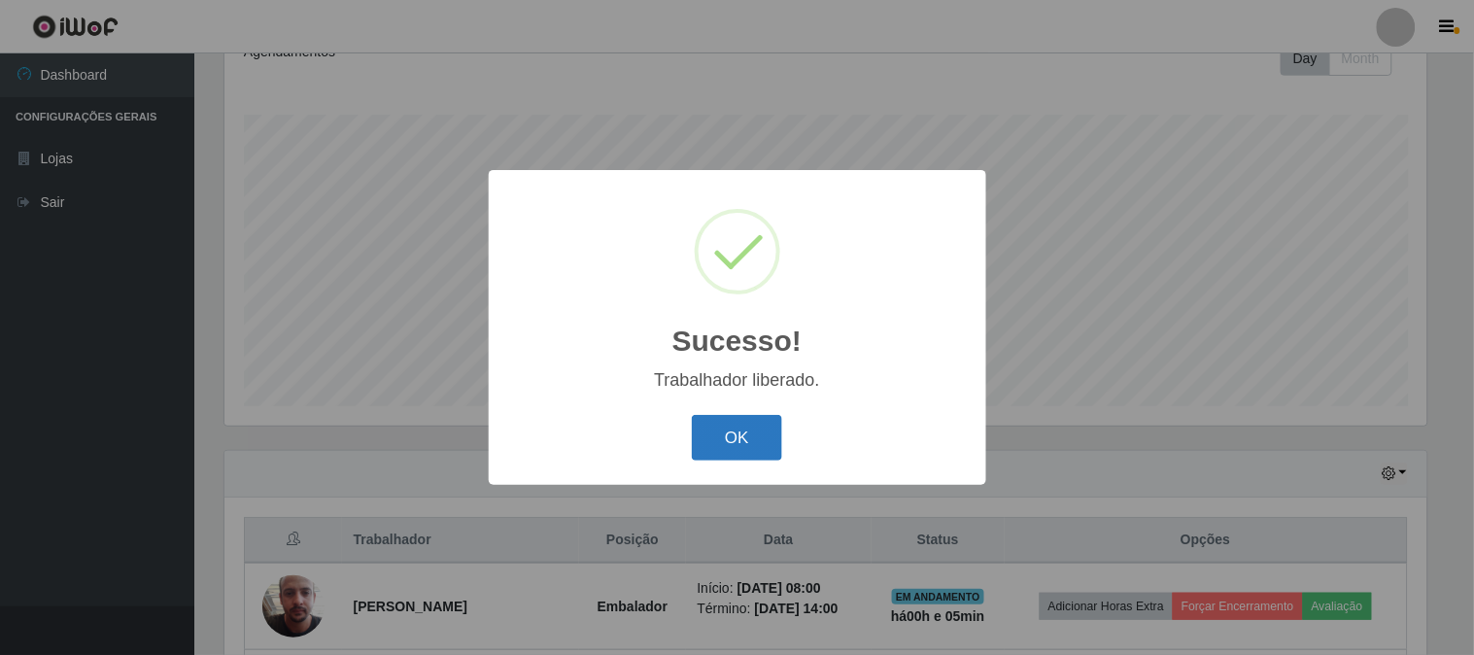
click at [769, 432] on button "OK" at bounding box center [737, 438] width 90 height 46
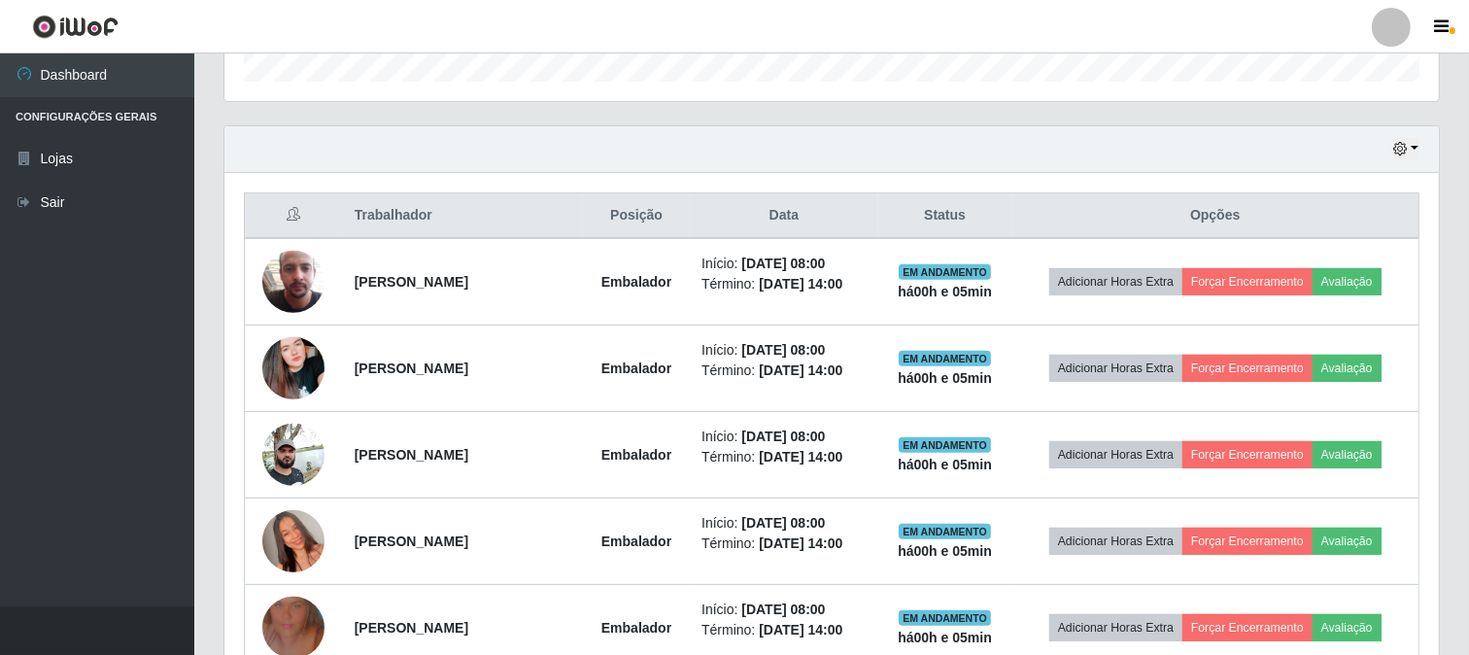
scroll to position [937, 0]
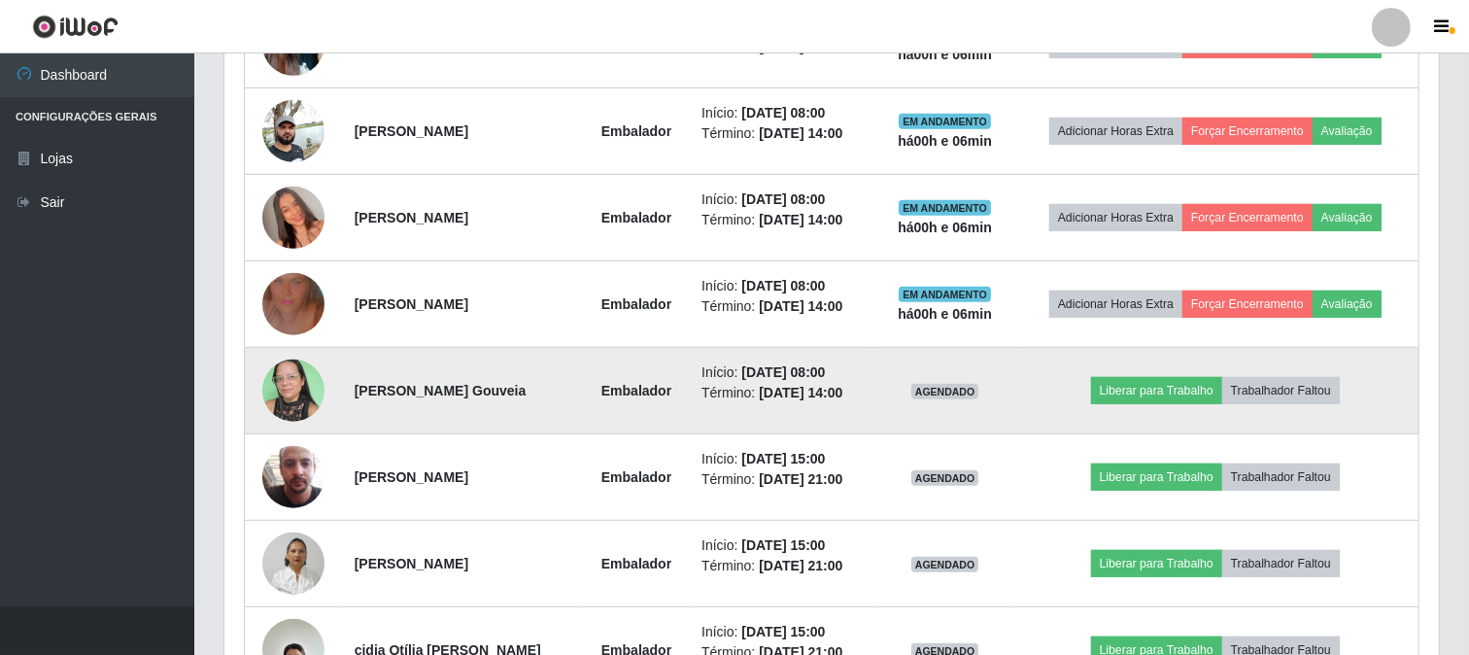
click at [287, 377] on img at bounding box center [293, 390] width 62 height 83
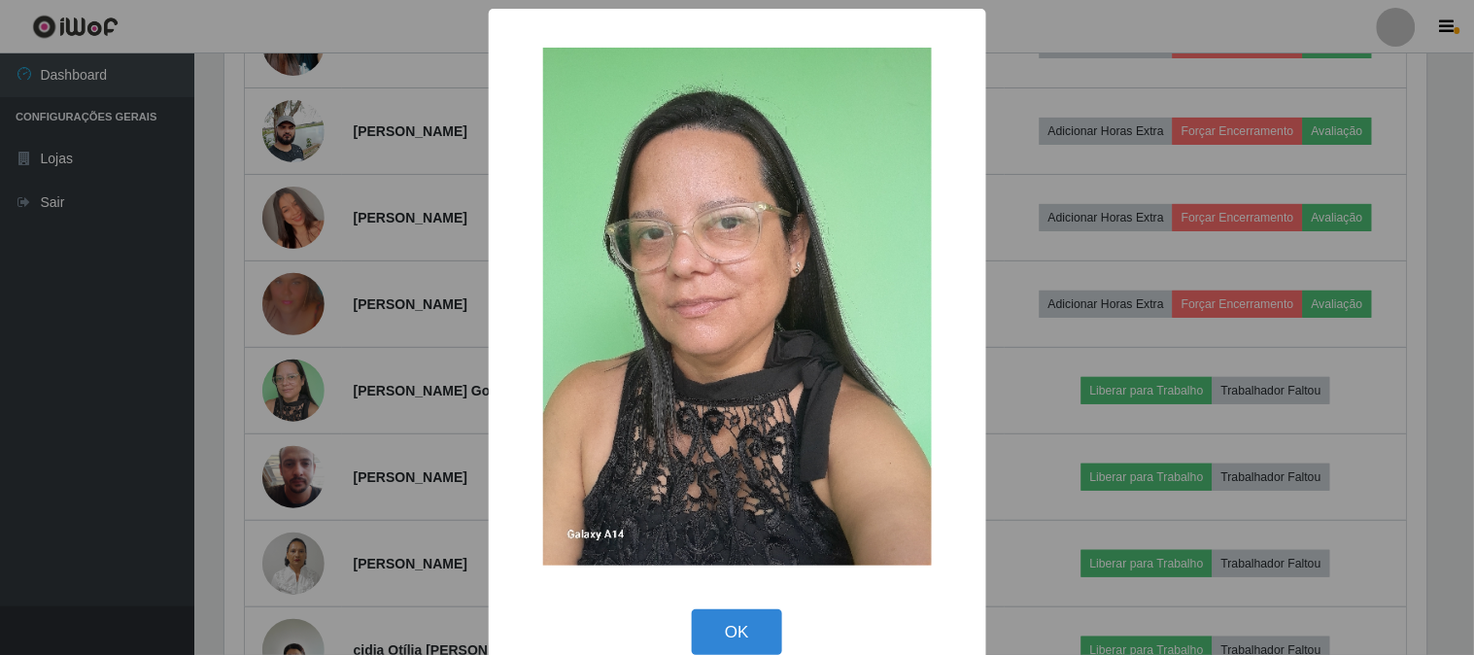
click at [429, 363] on div "× OK Cancel" at bounding box center [737, 327] width 1474 height 655
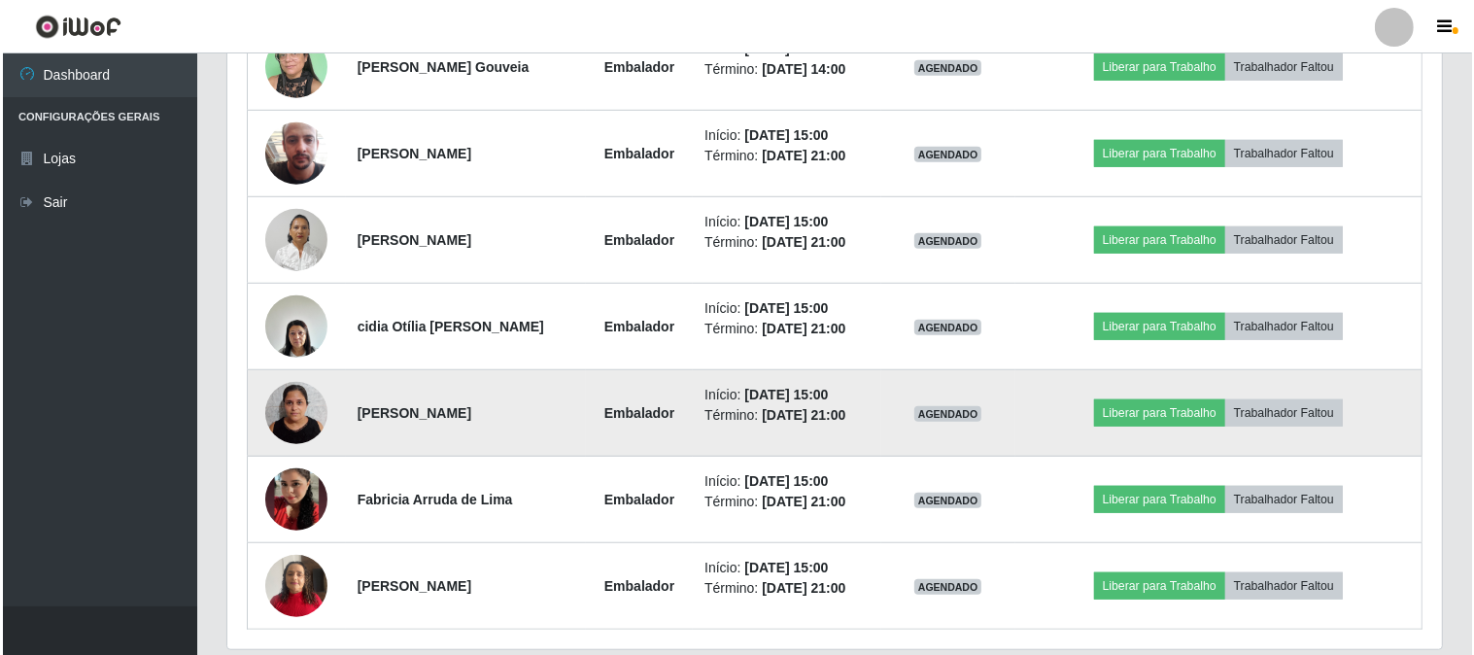
scroll to position [1327, 0]
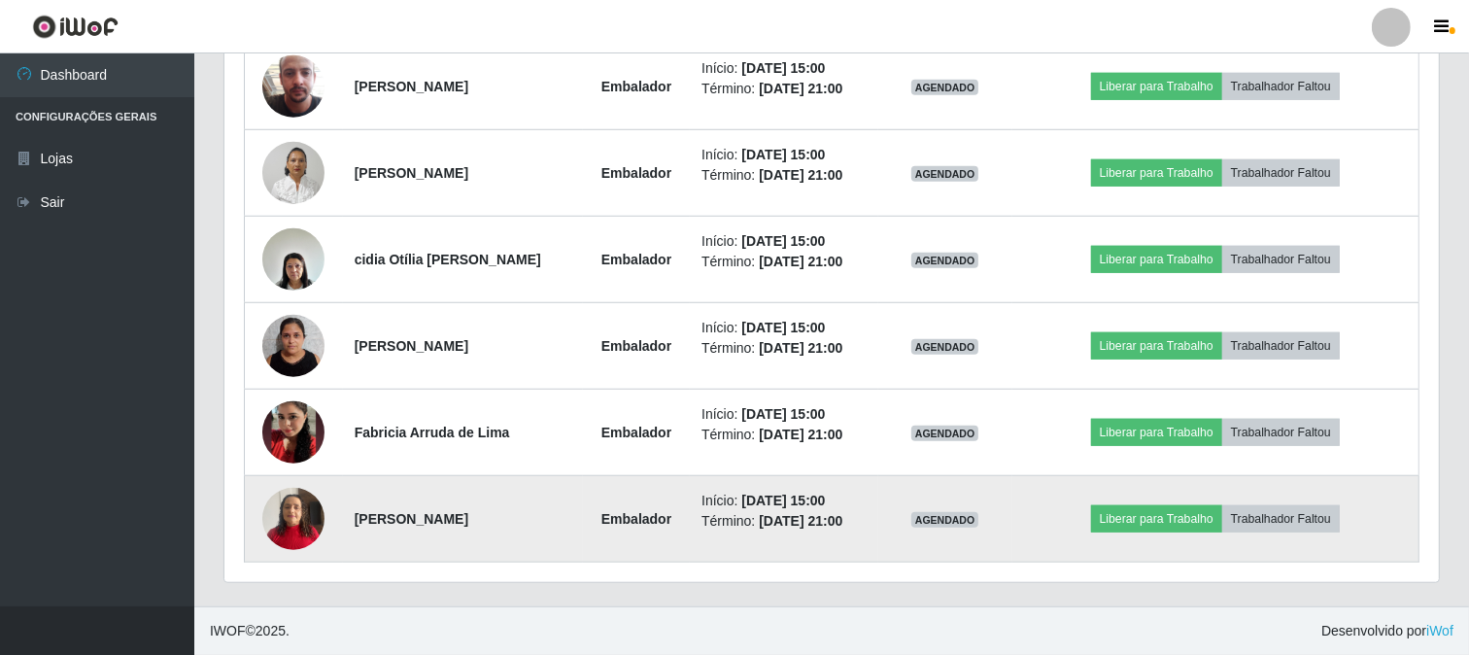
click at [293, 513] on img at bounding box center [293, 518] width 62 height 83
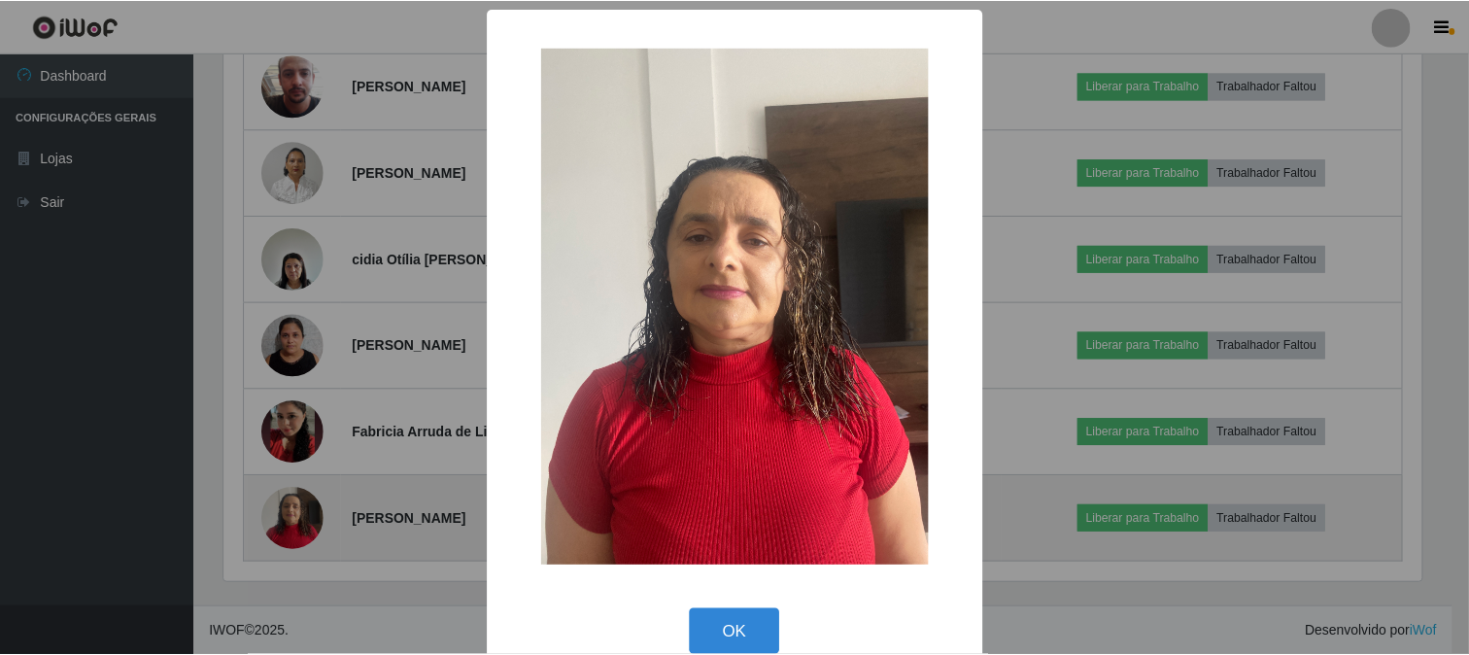
scroll to position [402, 1202]
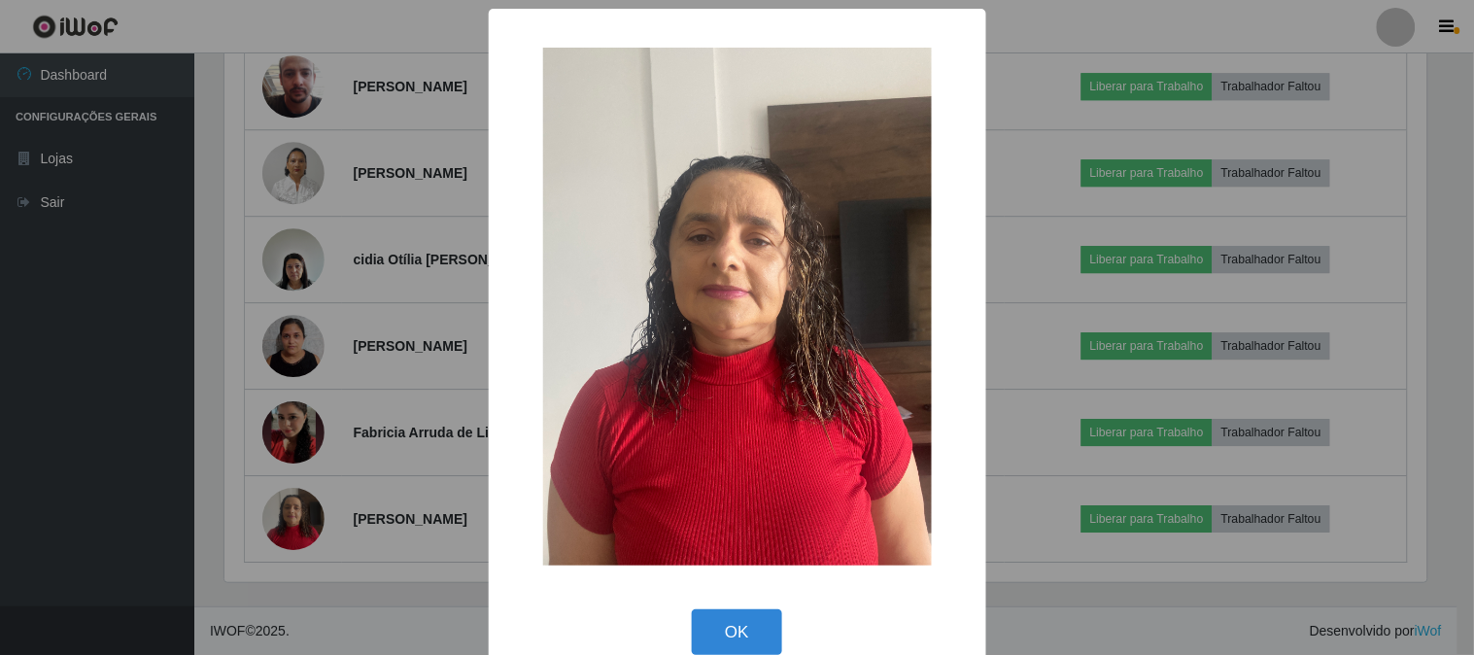
click at [409, 477] on div "× OK Cancel" at bounding box center [737, 327] width 1474 height 655
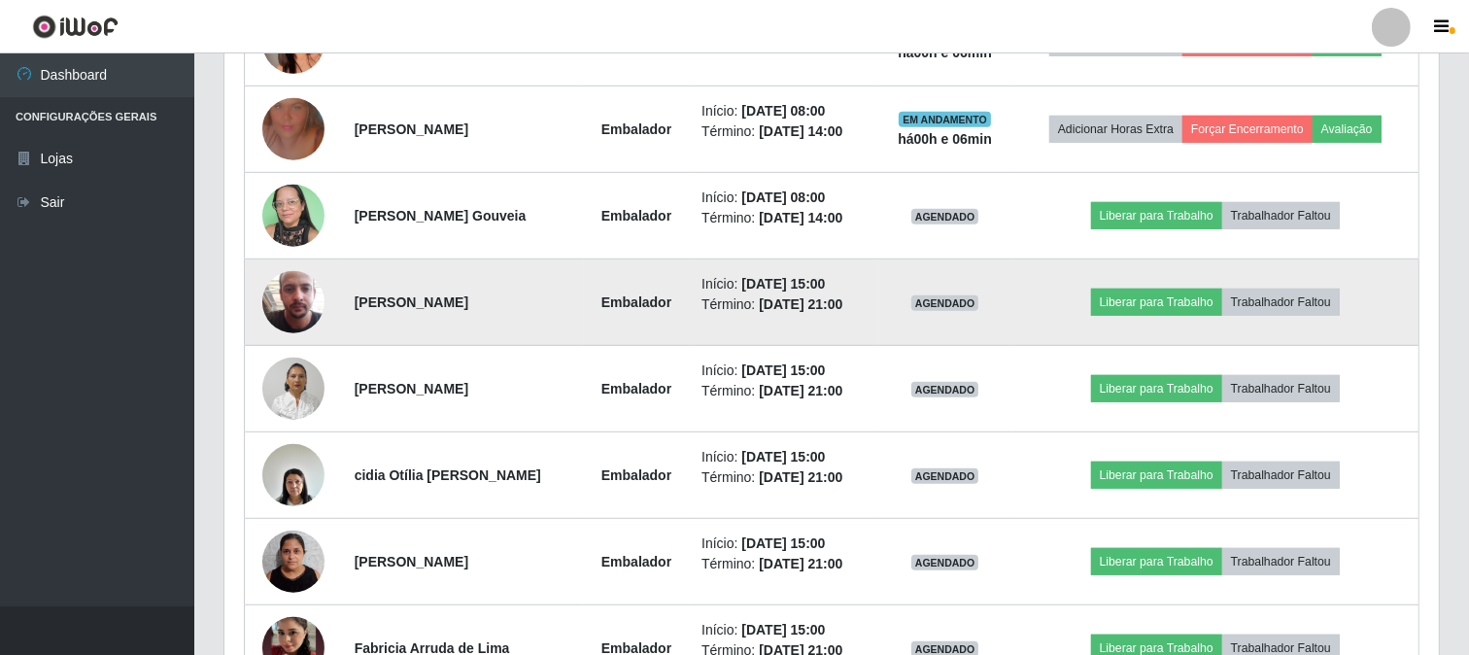
scroll to position [1004, 0]
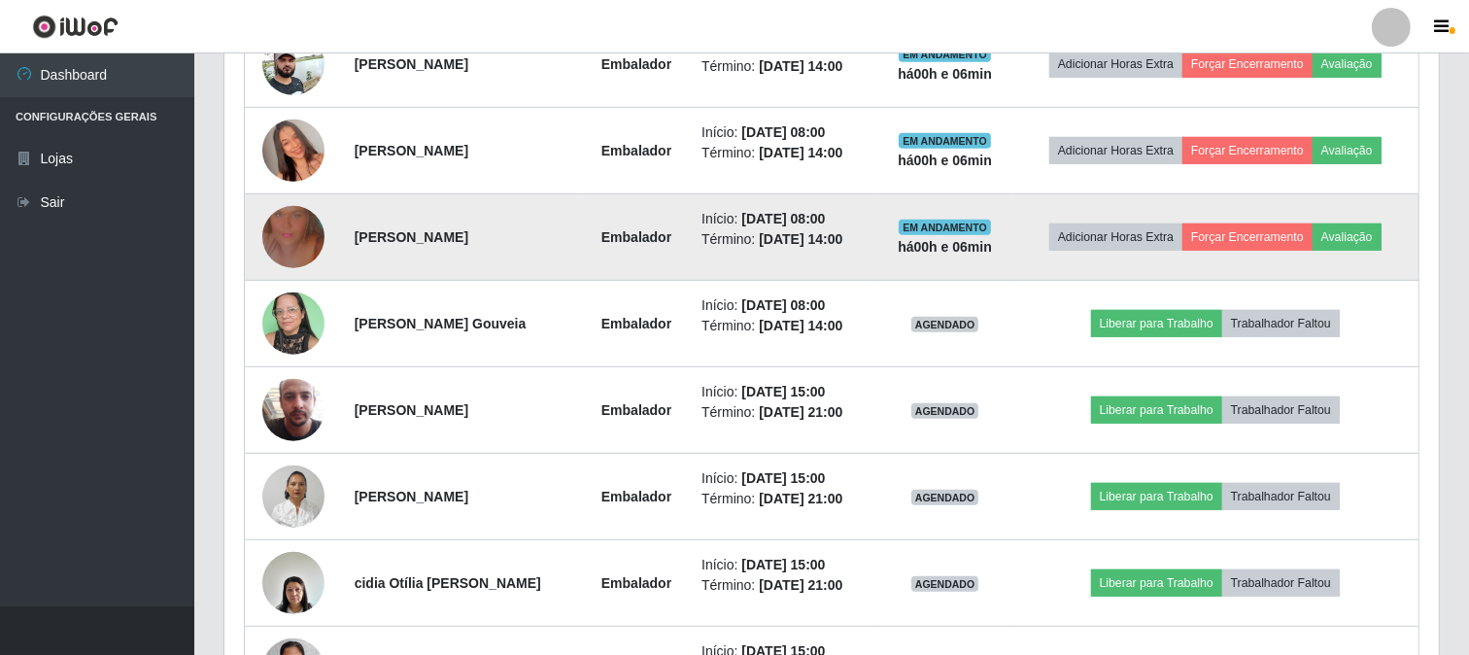
click at [294, 221] on img at bounding box center [293, 237] width 62 height 111
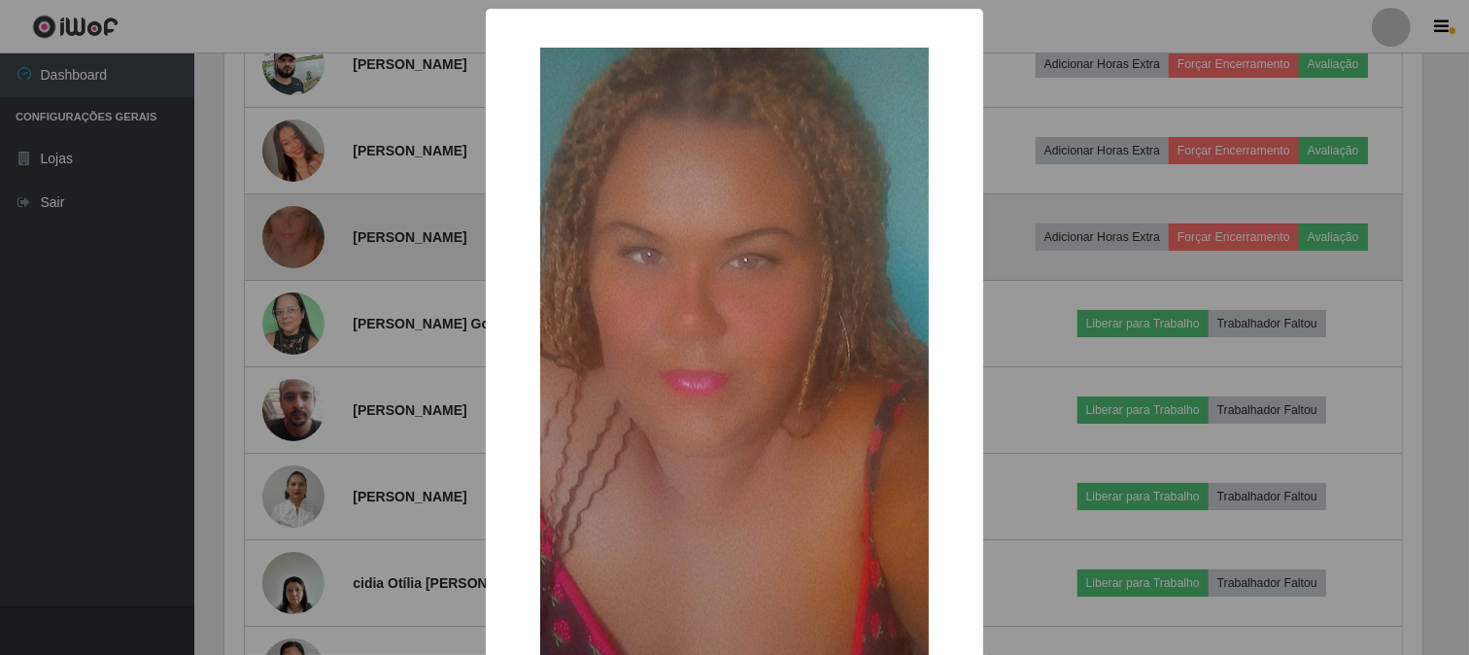
scroll to position [402, 1202]
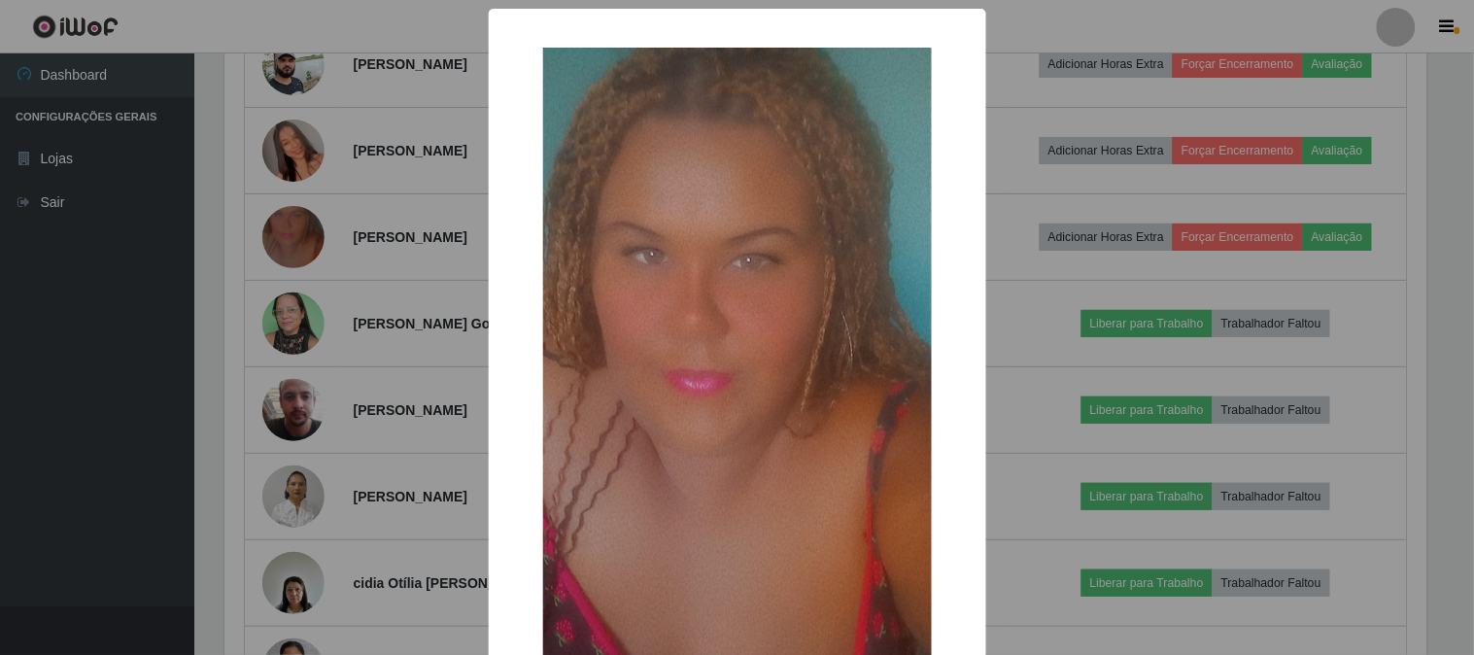
click at [357, 233] on div "× OK Cancel" at bounding box center [737, 327] width 1474 height 655
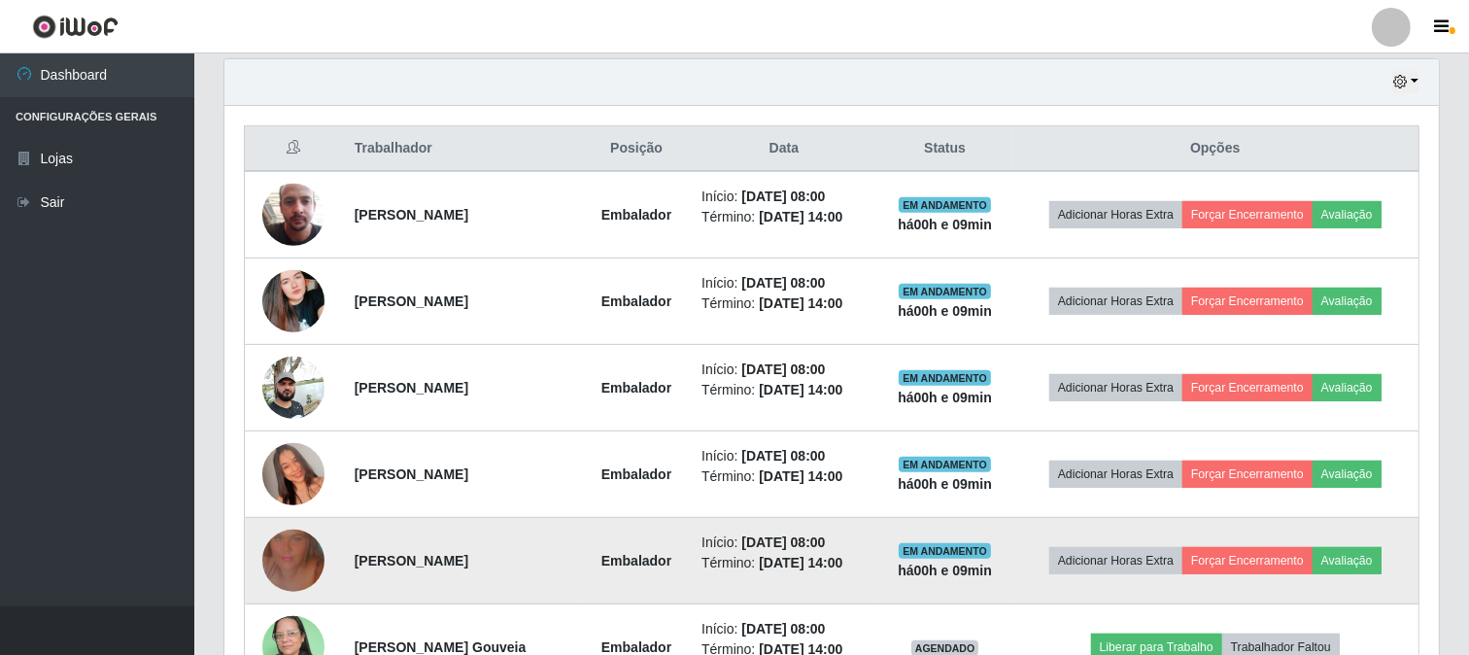
scroll to position [571, 0]
